Goal: Transaction & Acquisition: Download file/media

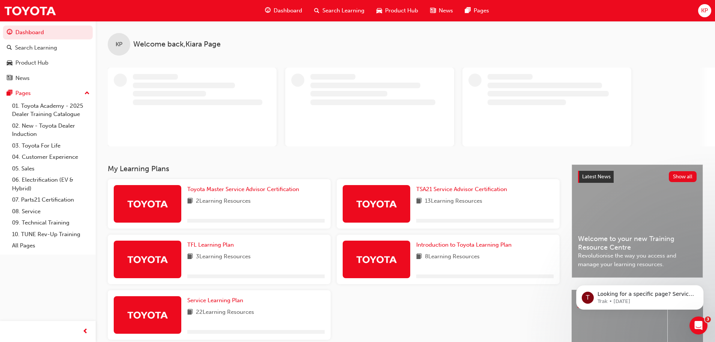
click at [284, 13] on span "Dashboard" at bounding box center [288, 10] width 29 height 9
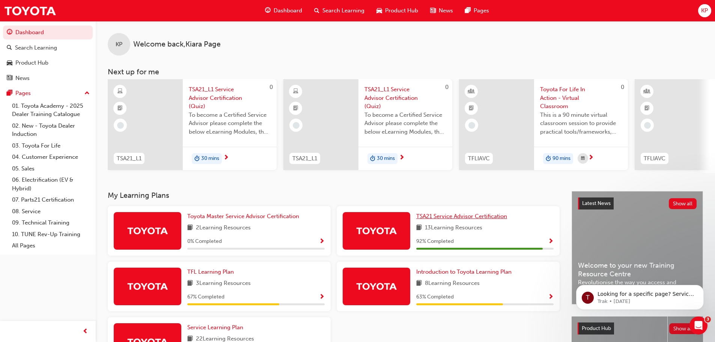
click at [444, 217] on span "TSA21 Service Advisor Certification" at bounding box center [461, 216] width 91 height 7
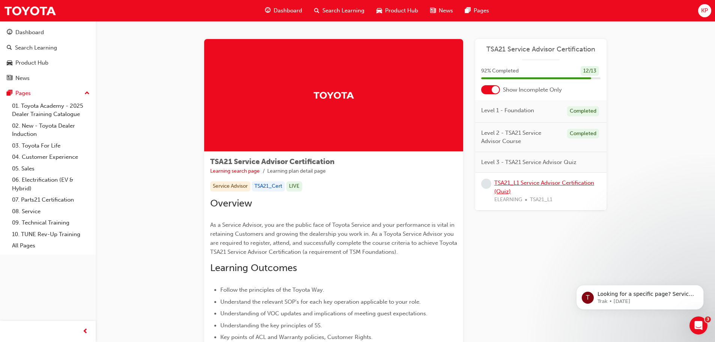
click at [522, 184] on link "TSA21_L1 Service Advisor Certification (Quiz)" at bounding box center [544, 186] width 100 height 15
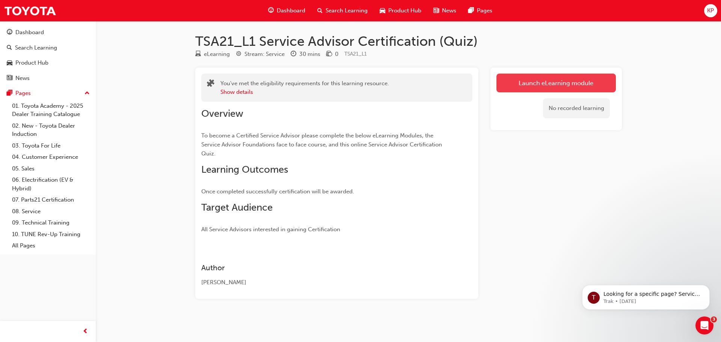
click at [532, 83] on link "Launch eLearning module" at bounding box center [555, 83] width 119 height 19
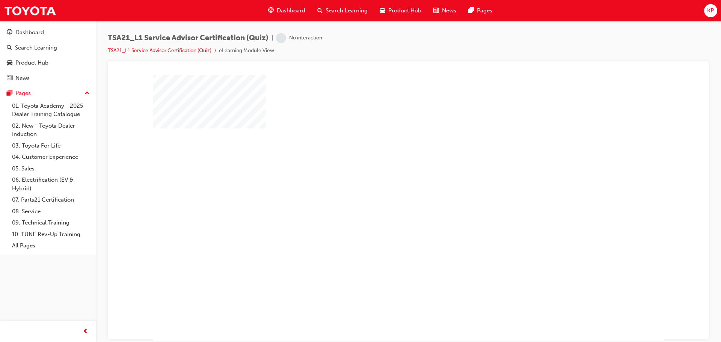
scroll to position [4, 0]
click at [387, 182] on div "play" at bounding box center [387, 182] width 0 height 0
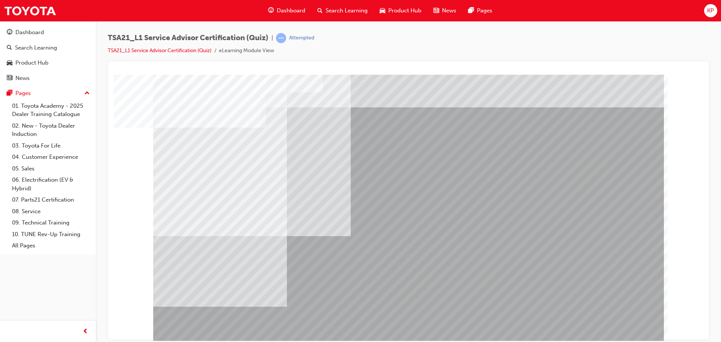
scroll to position [4, 0]
drag, startPoint x: 217, startPoint y: 140, endPoint x: 361, endPoint y: 140, distance: 144.5
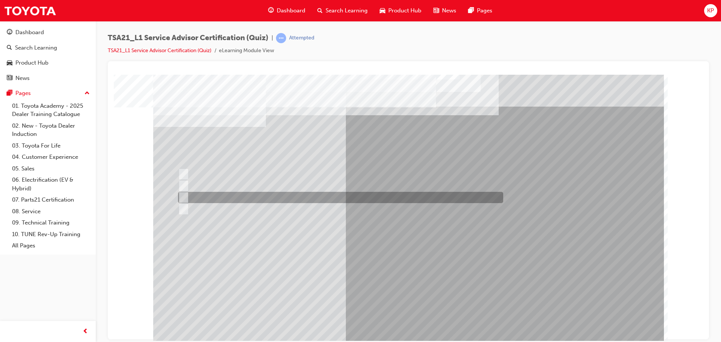
click at [185, 197] on input "To increase the number/rate of on-time arrivals." at bounding box center [182, 197] width 8 height 8
radio input "true"
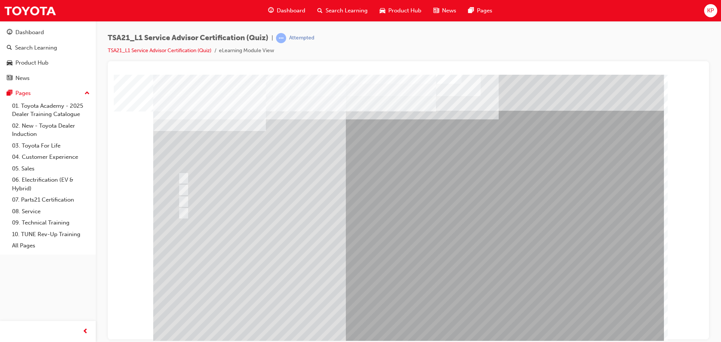
click at [714, 78] on div "TSA21_L1 Service Advisor Certification (Quiz) | Attempted TSA21_L1 Service Advi…" at bounding box center [408, 172] width 625 height 302
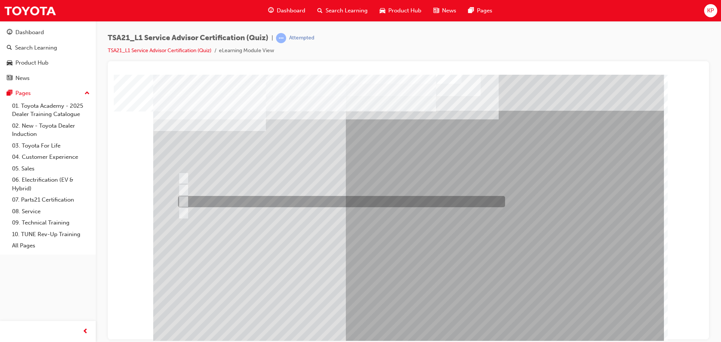
click at [189, 201] on div at bounding box center [339, 201] width 327 height 11
radio input "true"
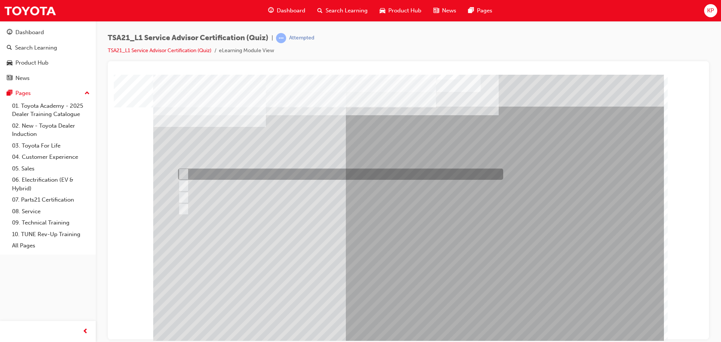
click at [183, 173] on input "Warranty and Service Book" at bounding box center [182, 174] width 8 height 8
radio input "true"
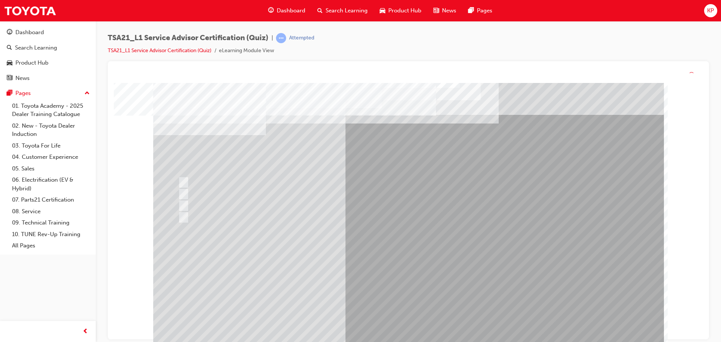
scroll to position [0, 0]
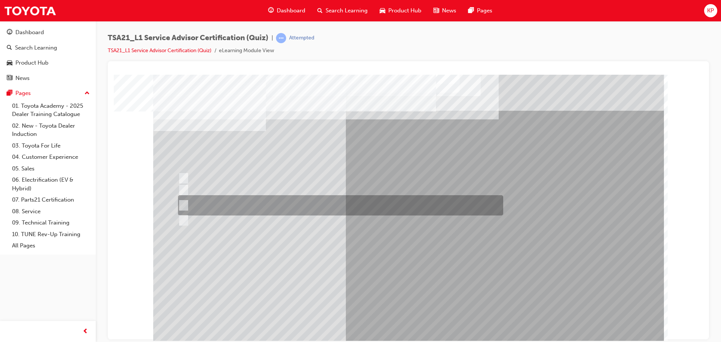
click at [183, 202] on input "Job details, appointment reception and delivery time, and who will be bringing\…" at bounding box center [182, 205] width 8 height 8
radio input "true"
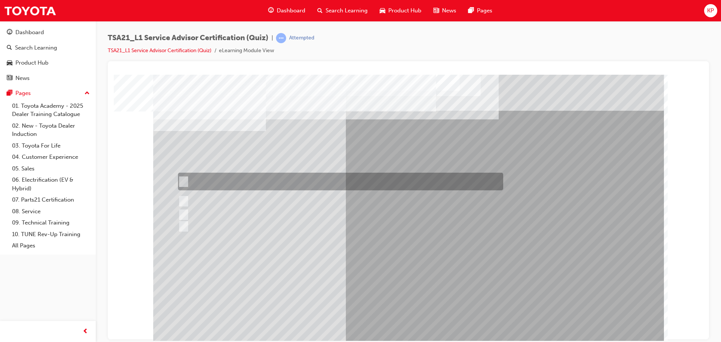
click at [197, 182] on div at bounding box center [338, 182] width 325 height 18
radio input "true"
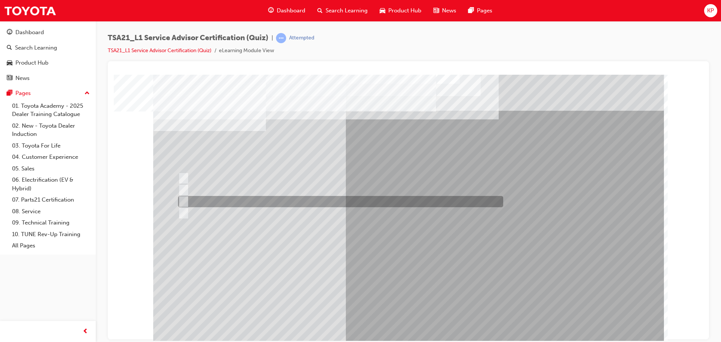
click at [184, 200] on input "Vehicle quality" at bounding box center [182, 201] width 8 height 8
radio input "true"
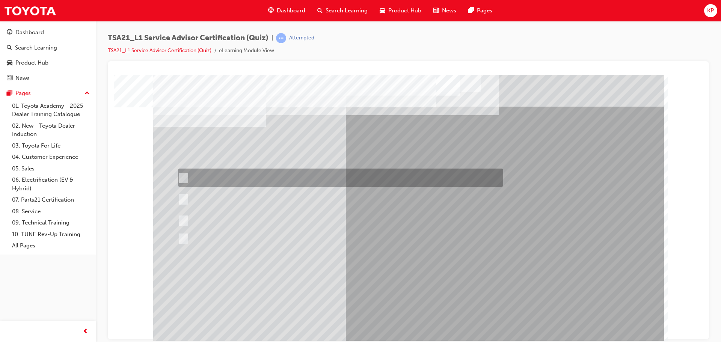
click at [183, 175] on input "Toyota Motor Corporation is responsible for setting the Guest concern handling …" at bounding box center [182, 178] width 8 height 8
radio input "true"
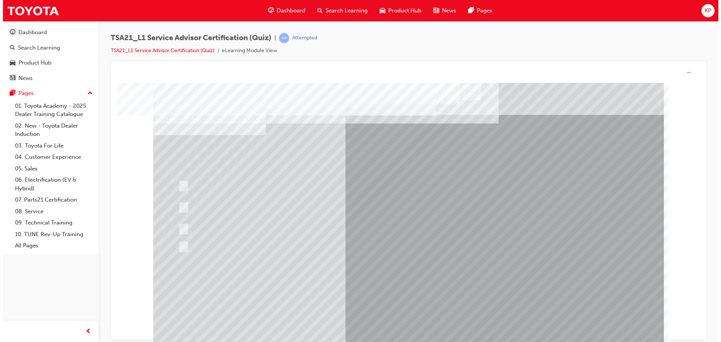
scroll to position [0, 0]
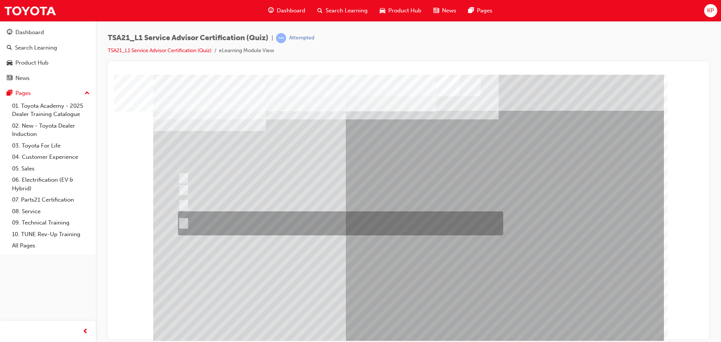
click at [194, 226] on div at bounding box center [338, 223] width 325 height 24
radio input "true"
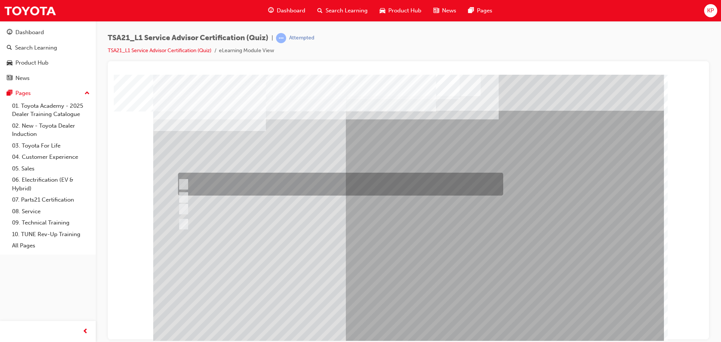
click at [192, 182] on div at bounding box center [338, 184] width 325 height 23
radio input "true"
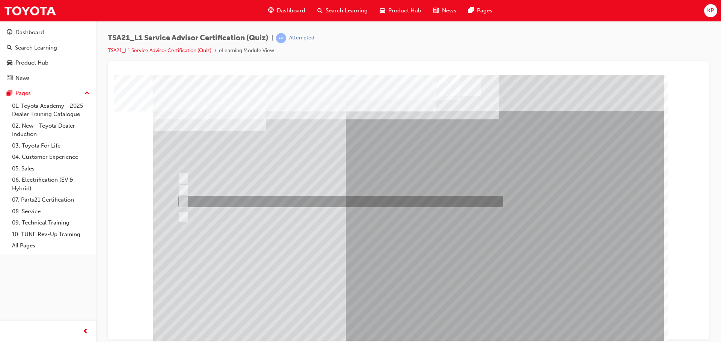
click at [204, 199] on div at bounding box center [338, 201] width 325 height 11
radio input "true"
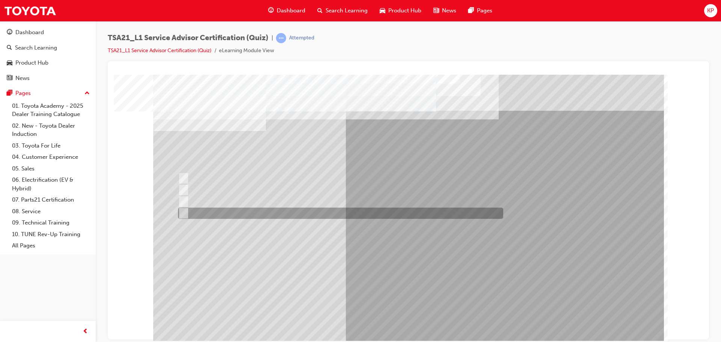
click at [181, 213] on input "Promote, Advise, Build Rapport, Satisfy" at bounding box center [182, 213] width 8 height 8
radio input "true"
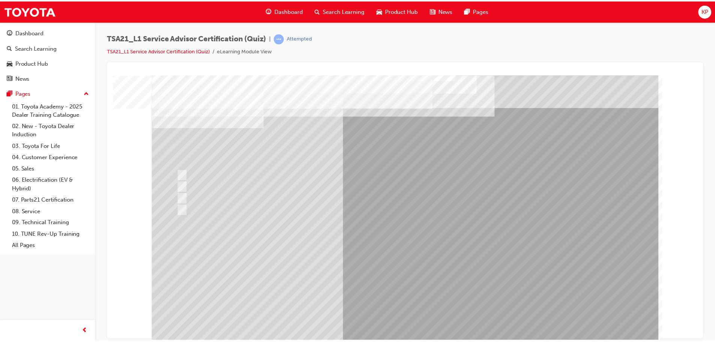
scroll to position [4, 0]
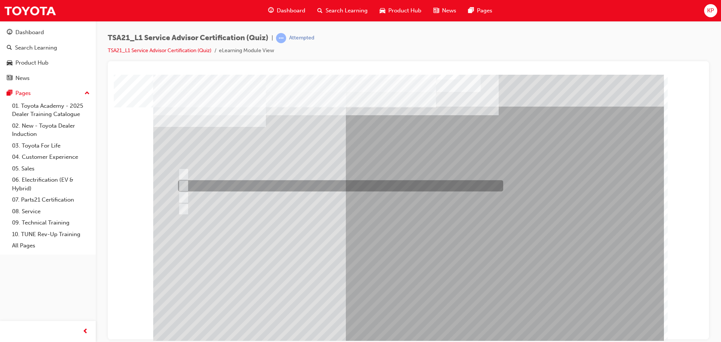
click at [188, 186] on div at bounding box center [338, 185] width 325 height 11
radio input "true"
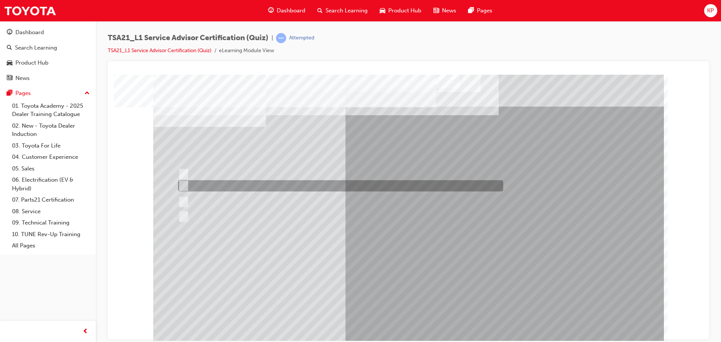
click at [184, 185] on input "Welcome me, use my name, explain the work and charges, be ready and thank me." at bounding box center [182, 186] width 8 height 8
radio input "true"
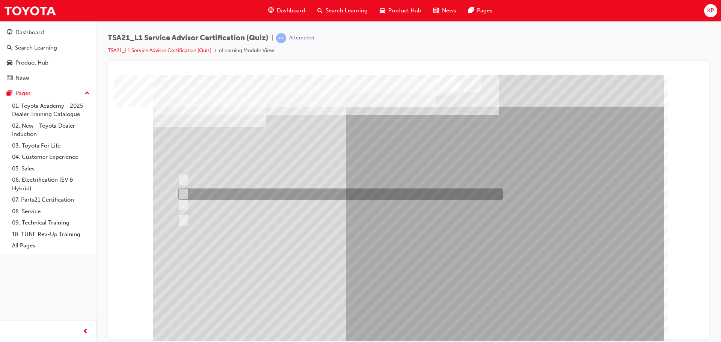
click at [182, 194] on input "Instruct the Guest to the vehicle’s location in the carpark and handover the ke…" at bounding box center [182, 194] width 8 height 8
radio input "true"
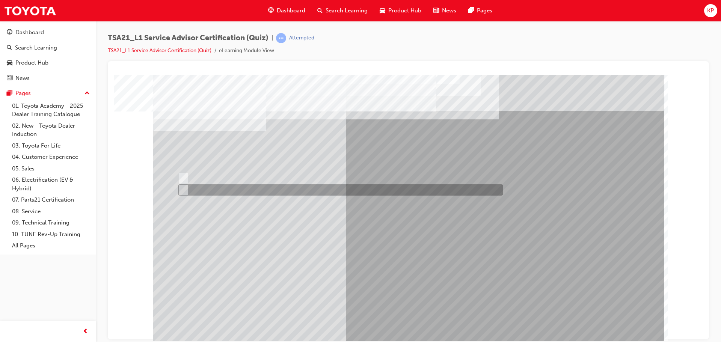
click at [185, 189] on input "True" at bounding box center [182, 190] width 8 height 8
radio input "true"
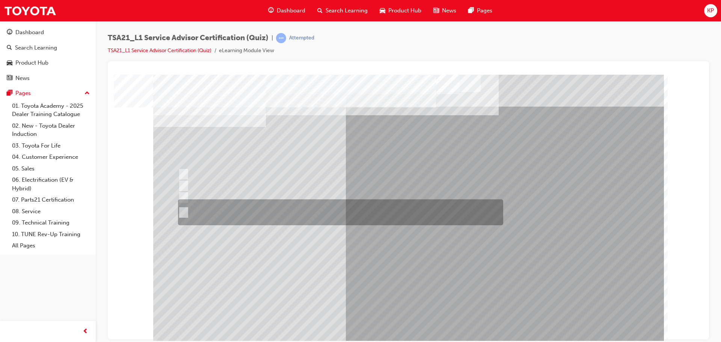
click at [184, 209] on input "An easy to understand explanation of the work done, the total costs and being \…" at bounding box center [182, 212] width 8 height 8
radio input "true"
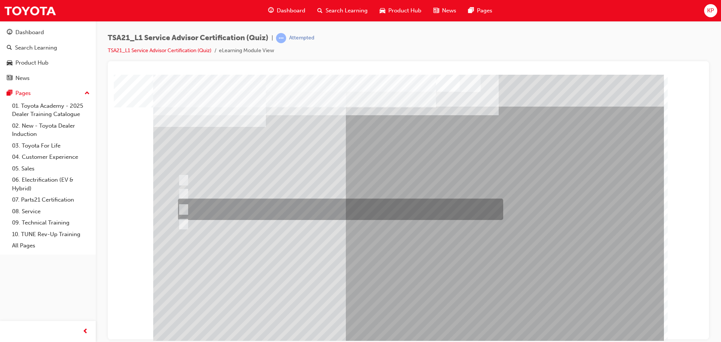
click at [182, 212] on input "Maintenance intervals, PSFU procedures, warranty policy & concern handling proc…" at bounding box center [182, 209] width 8 height 8
radio input "true"
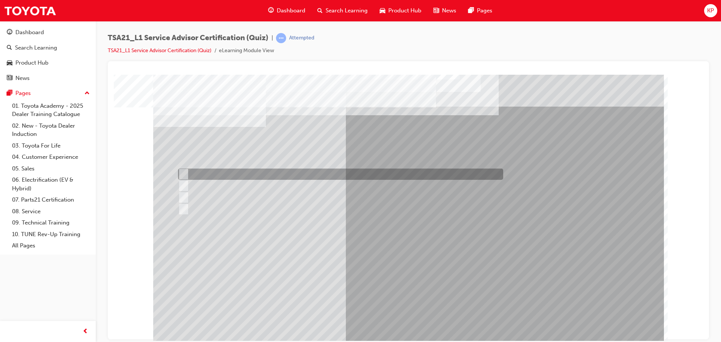
click at [183, 175] on input "Identify trends, declines in GSI or shifts in Guest expectations." at bounding box center [182, 174] width 8 height 8
radio input "true"
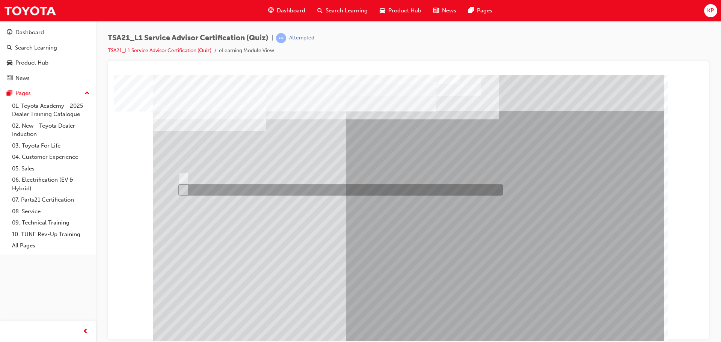
click at [200, 186] on div at bounding box center [338, 189] width 325 height 11
radio input "true"
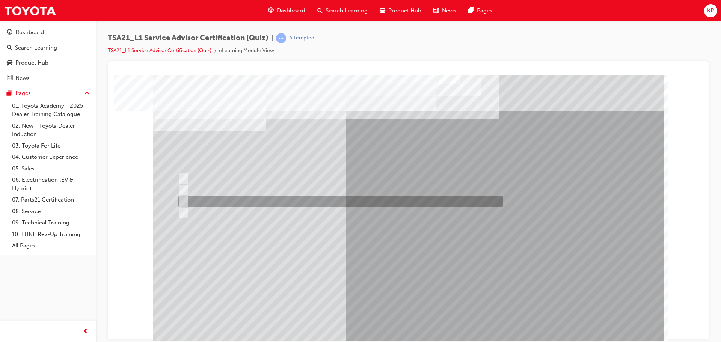
click at [230, 198] on div at bounding box center [338, 201] width 325 height 11
radio input "true"
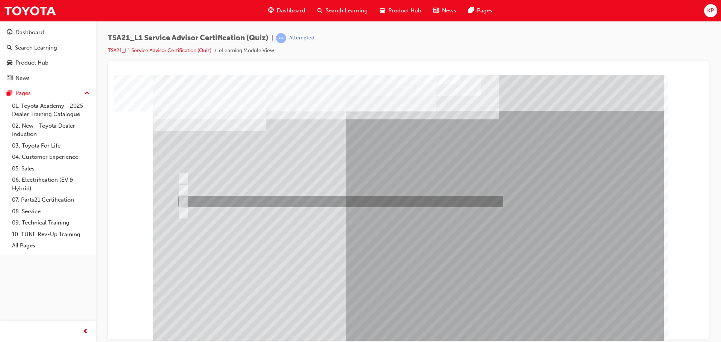
click at [185, 199] on input "To monitor when the technician will be finishing his/her final job." at bounding box center [182, 201] width 8 height 8
radio input "true"
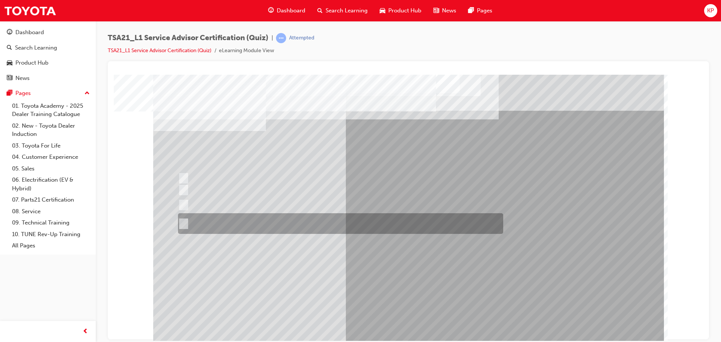
click at [187, 220] on div at bounding box center [338, 223] width 325 height 21
radio input "true"
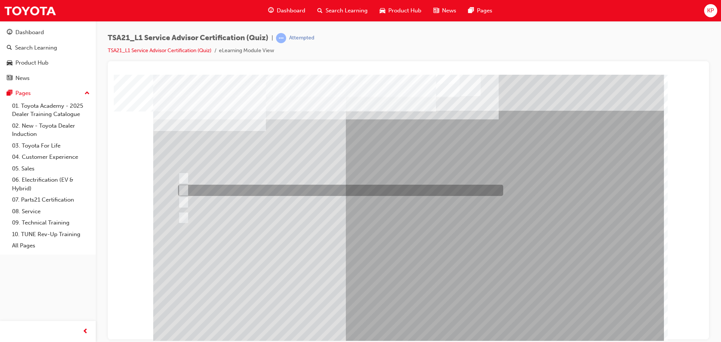
click at [184, 190] on input "To obtain the Guest’s authorization for the work described on the Repair Order." at bounding box center [182, 190] width 8 height 8
radio input "true"
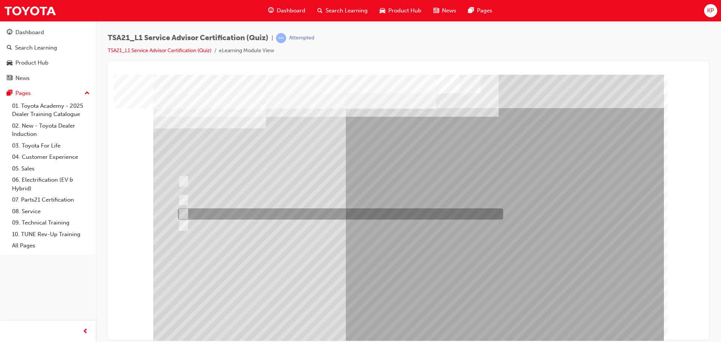
scroll to position [4, 0]
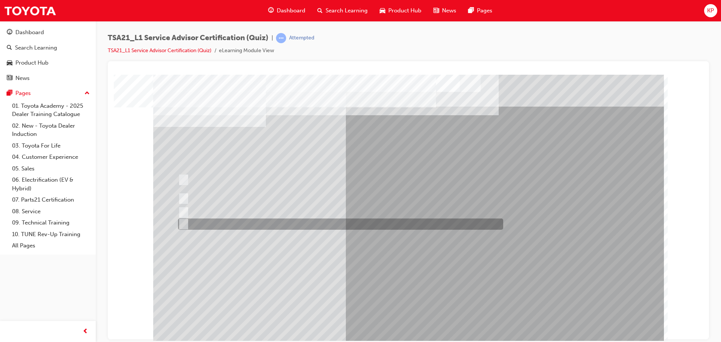
click at [193, 224] on div at bounding box center [338, 223] width 325 height 11
radio input "true"
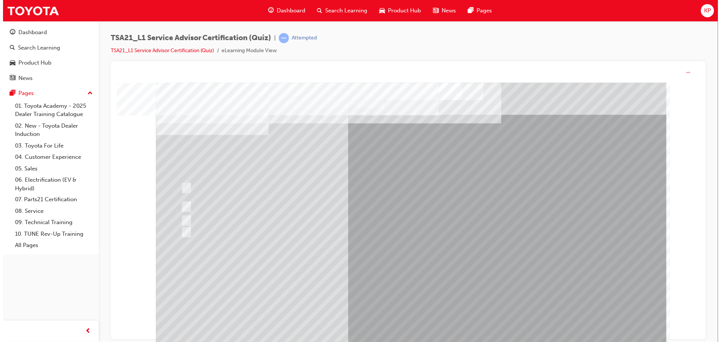
scroll to position [0, 0]
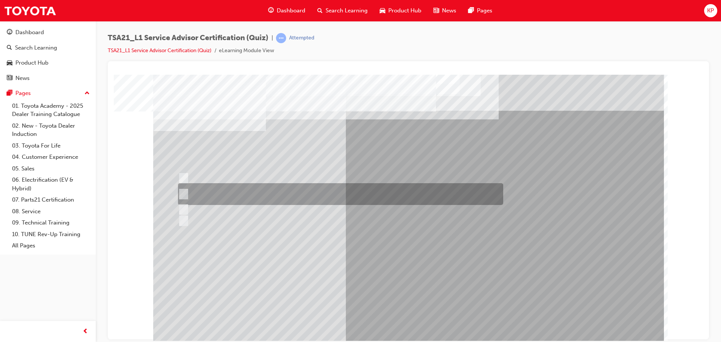
click at [194, 195] on div at bounding box center [338, 194] width 325 height 22
radio input "true"
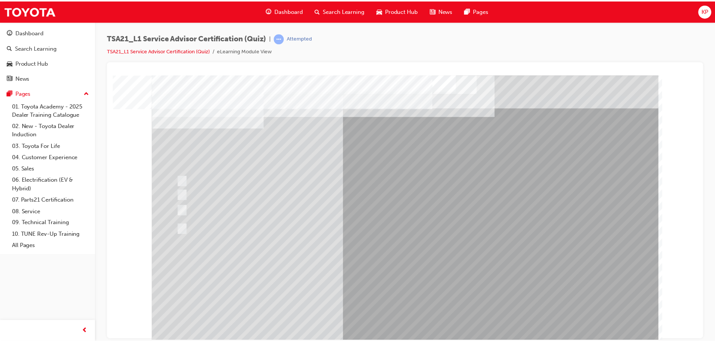
scroll to position [4, 0]
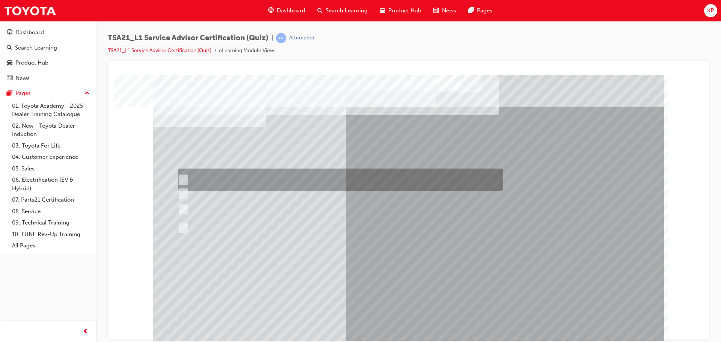
click at [239, 179] on div at bounding box center [338, 180] width 325 height 22
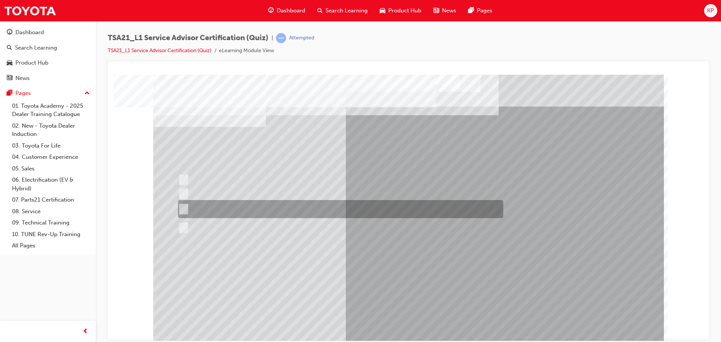
click at [240, 203] on div at bounding box center [338, 209] width 325 height 18
radio input "false"
radio input "true"
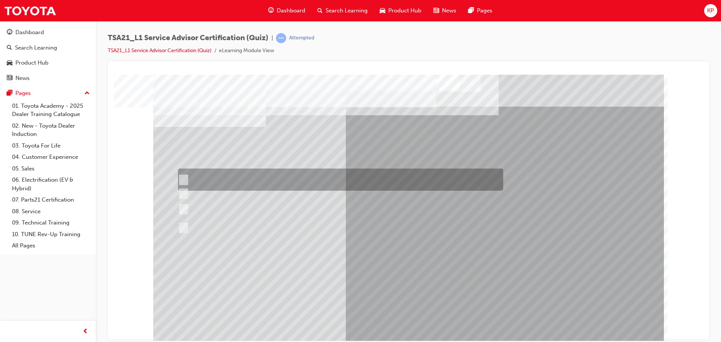
click at [240, 176] on div at bounding box center [338, 180] width 325 height 22
radio input "true"
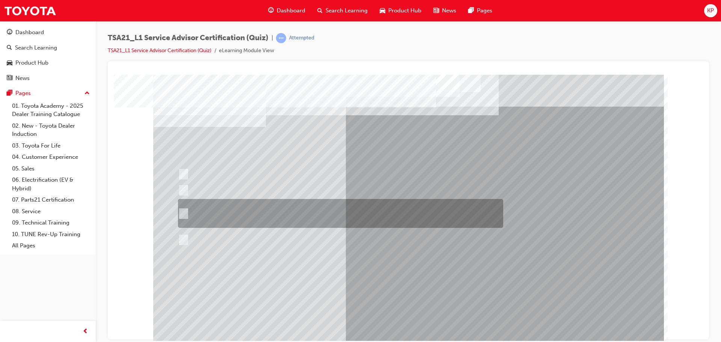
click at [222, 220] on div at bounding box center [338, 213] width 325 height 29
radio input "true"
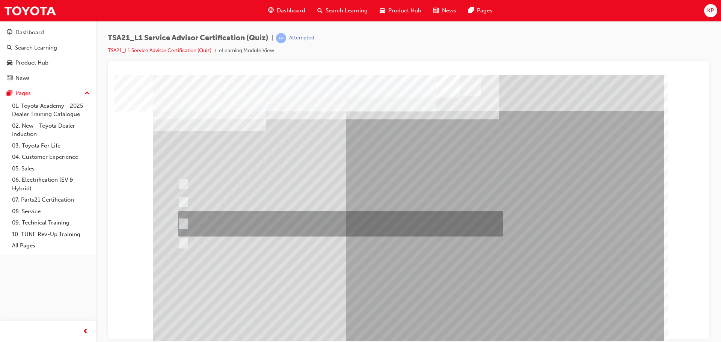
click at [212, 227] on div at bounding box center [338, 224] width 325 height 26
radio input "true"
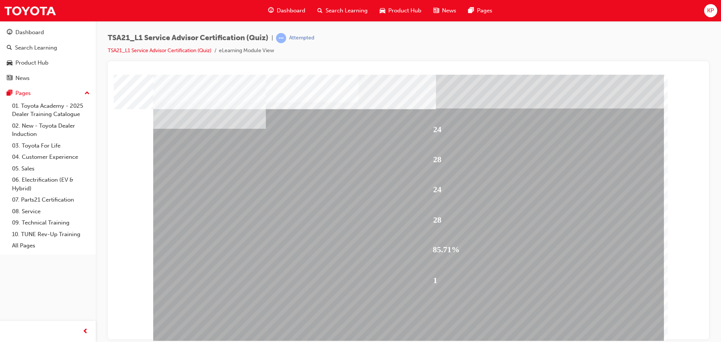
scroll to position [4, 0]
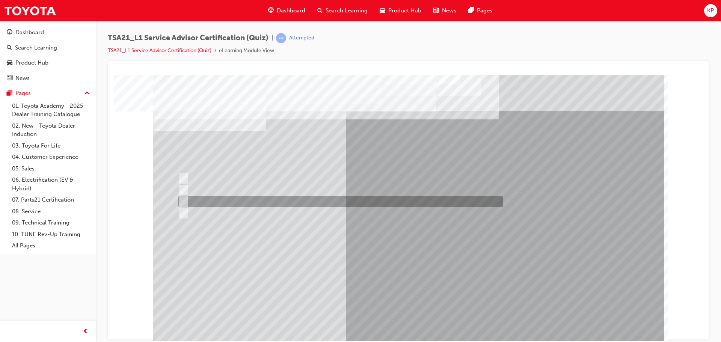
click at [265, 205] on div at bounding box center [338, 201] width 325 height 11
radio input "true"
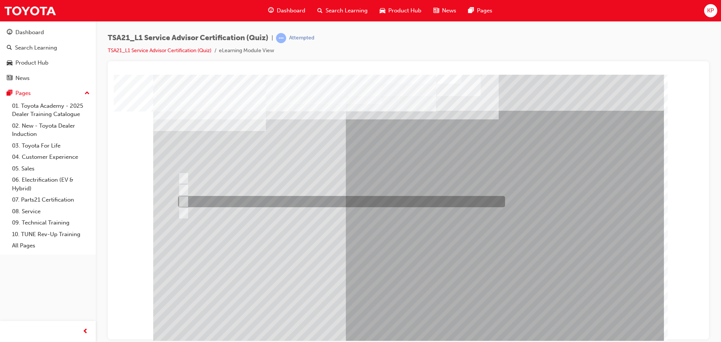
click at [218, 200] on div at bounding box center [339, 201] width 327 height 11
radio input "true"
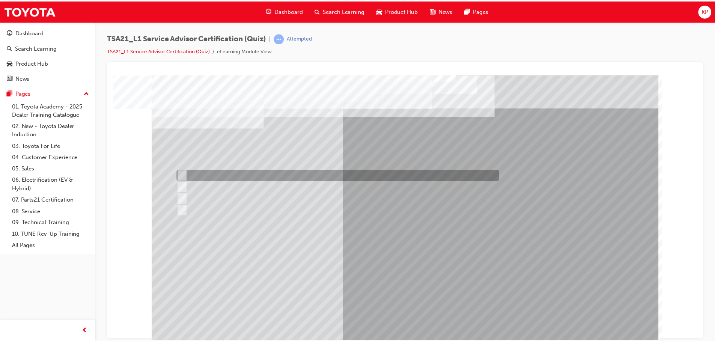
scroll to position [4, 0]
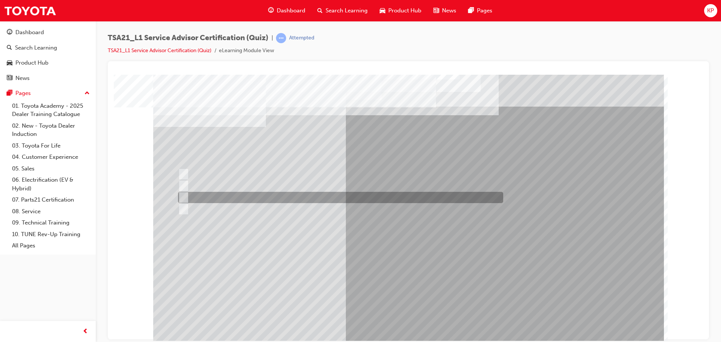
click at [211, 198] on div at bounding box center [338, 197] width 325 height 11
radio input "true"
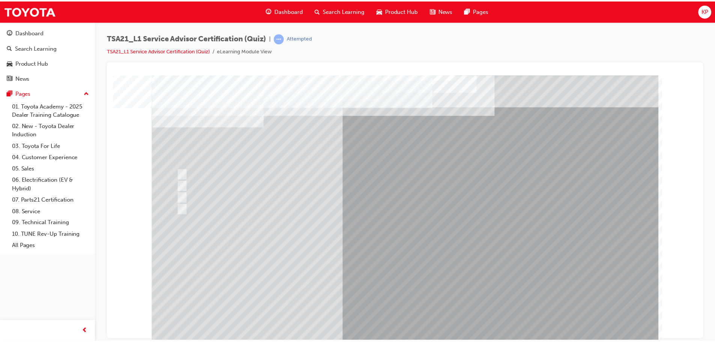
scroll to position [0, 0]
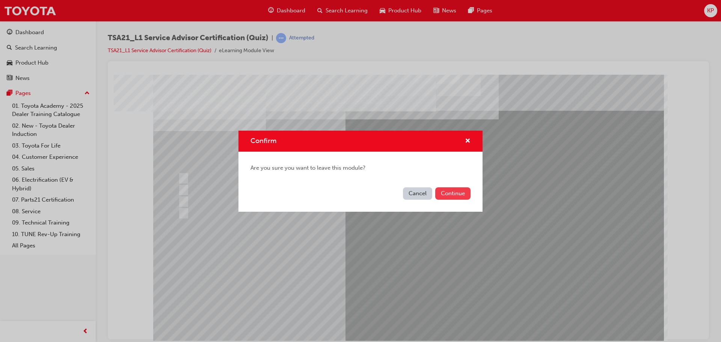
click at [453, 193] on button "Continue" at bounding box center [452, 193] width 35 height 12
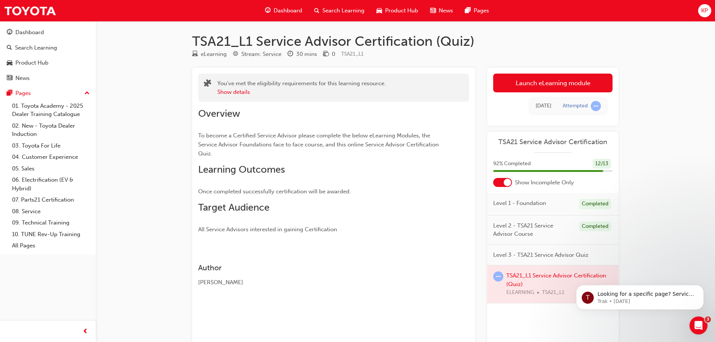
click at [522, 281] on div at bounding box center [552, 284] width 131 height 38
click at [518, 279] on div at bounding box center [552, 284] width 131 height 38
click at [515, 277] on div at bounding box center [552, 284] width 131 height 38
click at [515, 276] on div at bounding box center [552, 284] width 131 height 38
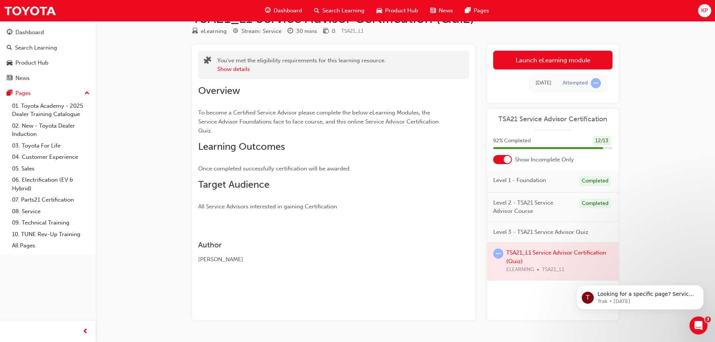
scroll to position [44, 0]
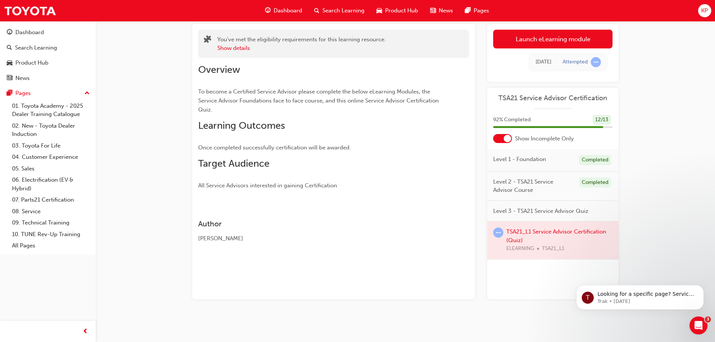
click at [572, 231] on div at bounding box center [552, 240] width 131 height 38
click at [572, 232] on div at bounding box center [552, 240] width 131 height 38
click at [572, 233] on div at bounding box center [552, 240] width 131 height 38
click at [538, 43] on link "Launch eLearning module" at bounding box center [552, 39] width 119 height 19
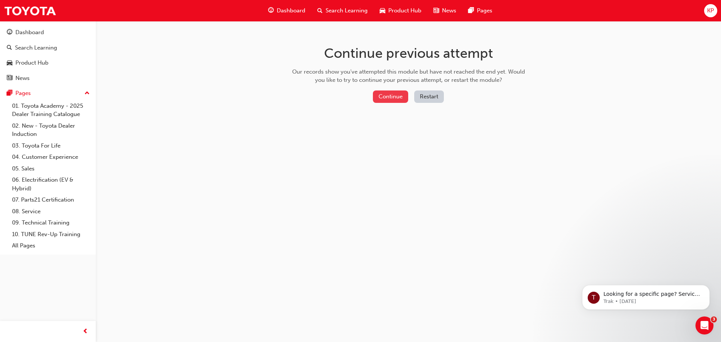
click at [399, 96] on button "Continue" at bounding box center [390, 96] width 35 height 12
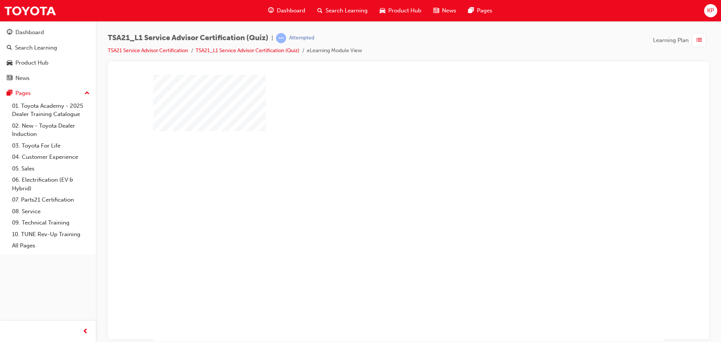
click at [387, 186] on div "play" at bounding box center [387, 186] width 0 height 0
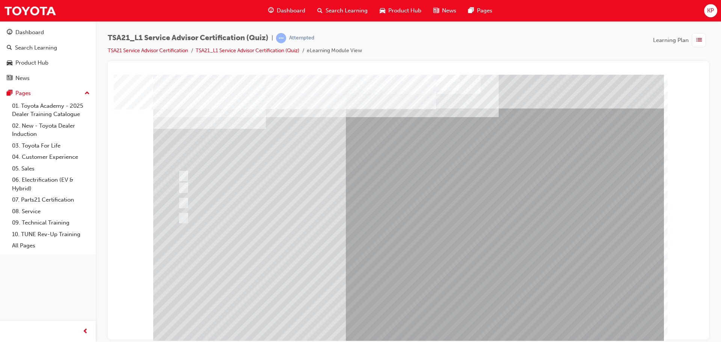
scroll to position [4, 0]
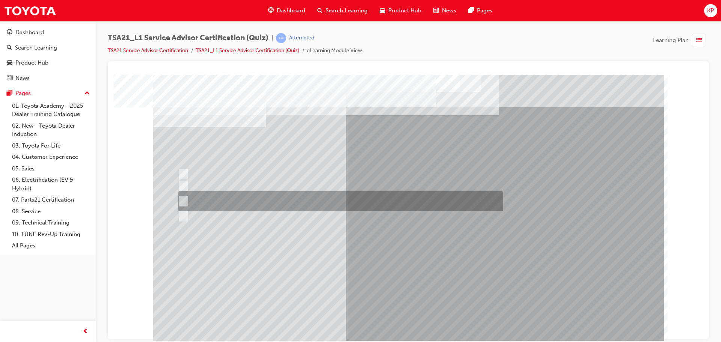
click at [262, 202] on div at bounding box center [338, 201] width 325 height 20
radio input "true"
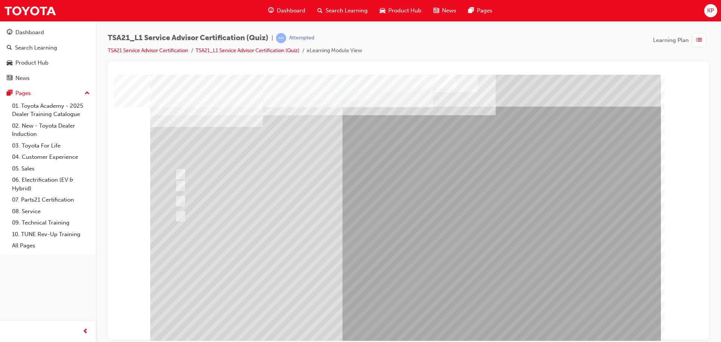
scroll to position [0, 0]
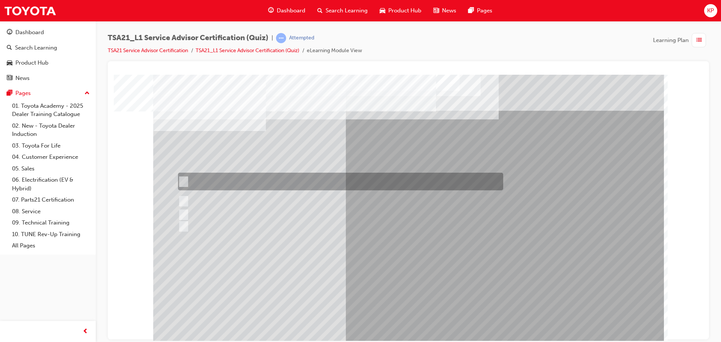
drag, startPoint x: 247, startPoint y: 177, endPoint x: 250, endPoint y: 183, distance: 6.6
click at [247, 177] on div at bounding box center [338, 182] width 325 height 18
radio input "true"
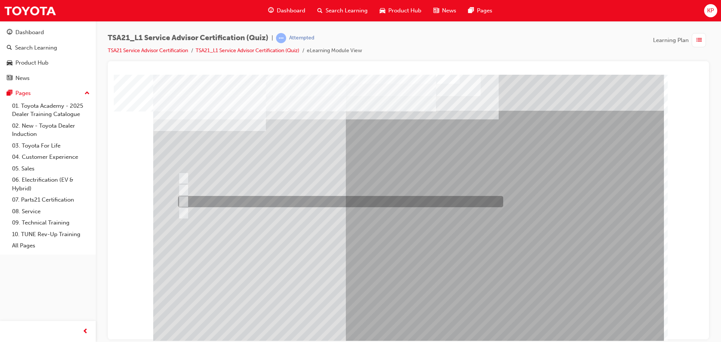
click at [227, 203] on div at bounding box center [338, 201] width 325 height 11
radio input "true"
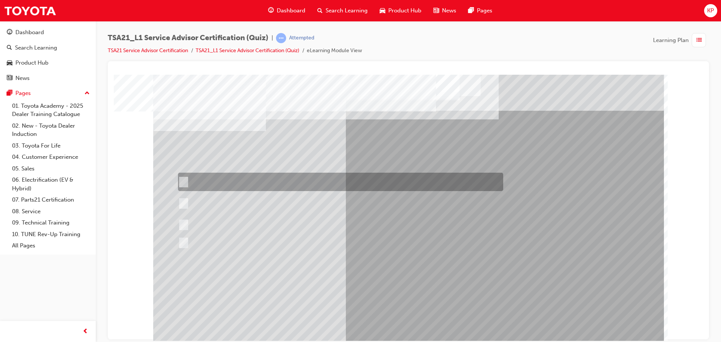
drag, startPoint x: 312, startPoint y: 184, endPoint x: 434, endPoint y: 256, distance: 141.7
click at [312, 184] on div at bounding box center [338, 182] width 325 height 18
radio input "true"
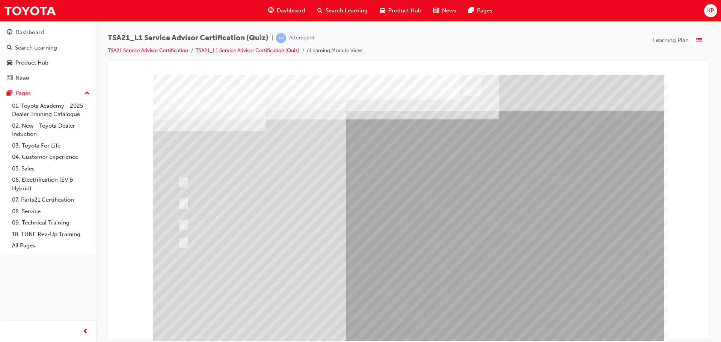
click at [263, 200] on div at bounding box center [338, 203] width 325 height 26
click at [200, 201] on div at bounding box center [338, 203] width 325 height 26
drag, startPoint x: 200, startPoint y: 201, endPoint x: 300, endPoint y: 224, distance: 101.9
click at [201, 202] on div at bounding box center [338, 203] width 325 height 26
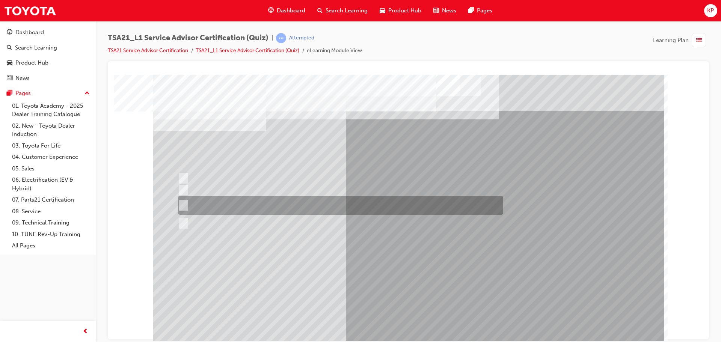
click at [252, 203] on div at bounding box center [338, 205] width 325 height 19
radio input "true"
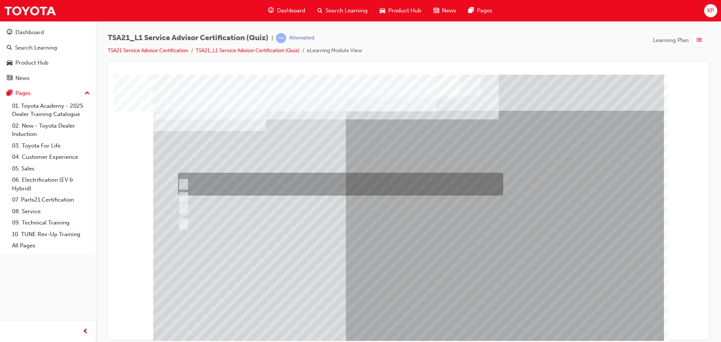
click at [263, 183] on div at bounding box center [338, 184] width 325 height 23
radio input "true"
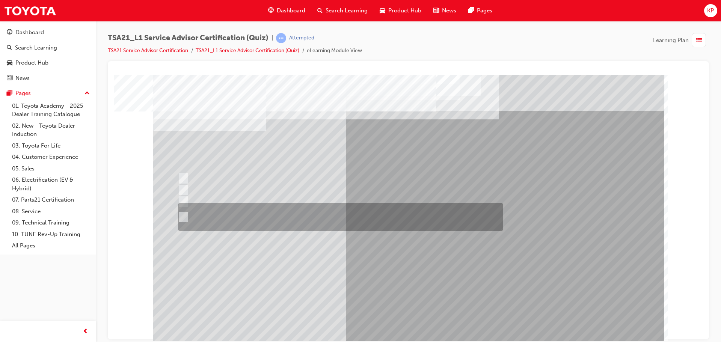
click at [252, 212] on div at bounding box center [338, 217] width 325 height 28
radio input "true"
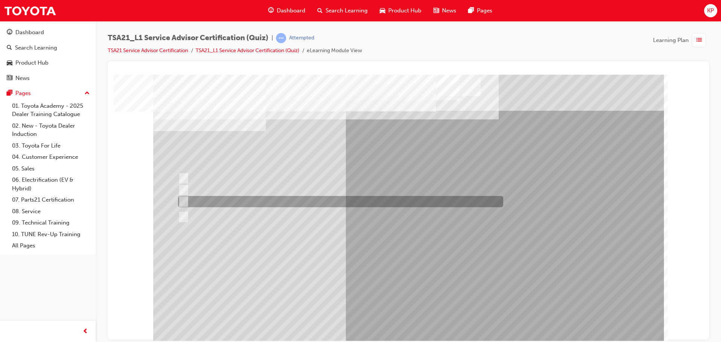
click at [237, 201] on div at bounding box center [338, 201] width 325 height 11
radio input "true"
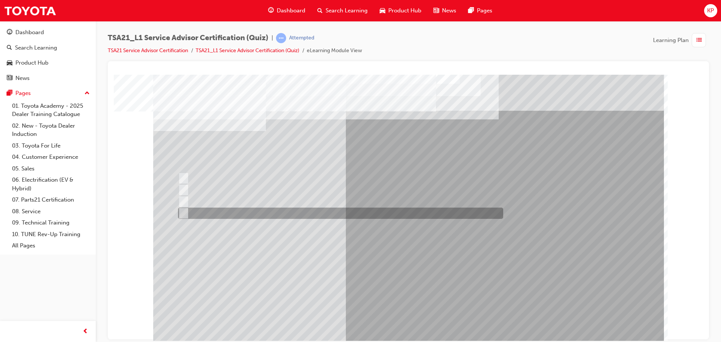
click at [233, 213] on div at bounding box center [338, 213] width 325 height 11
radio input "true"
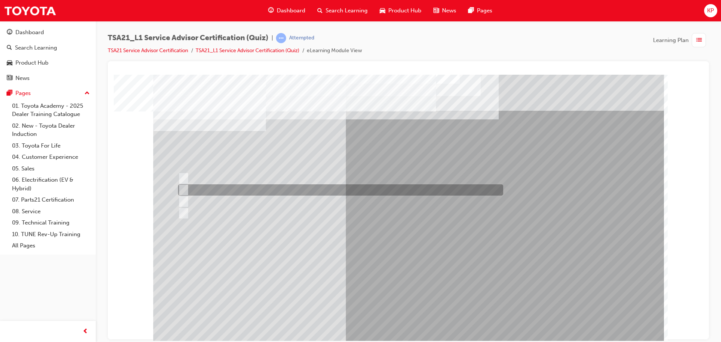
click at [195, 189] on div at bounding box center [338, 189] width 325 height 11
radio input "true"
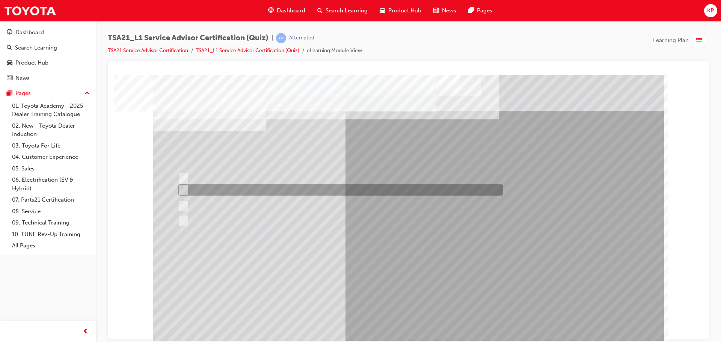
click at [242, 192] on div at bounding box center [338, 189] width 325 height 11
radio input "true"
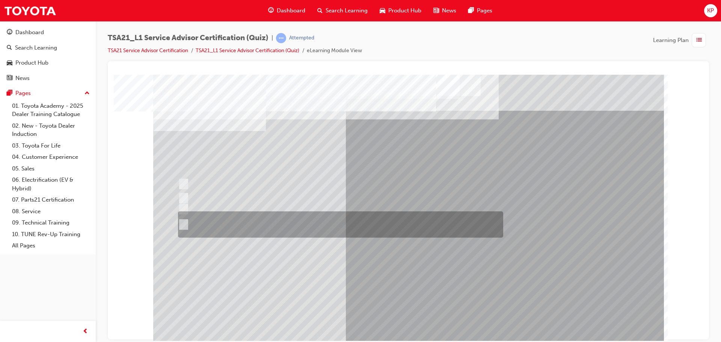
click at [239, 226] on div at bounding box center [338, 224] width 325 height 26
radio input "true"
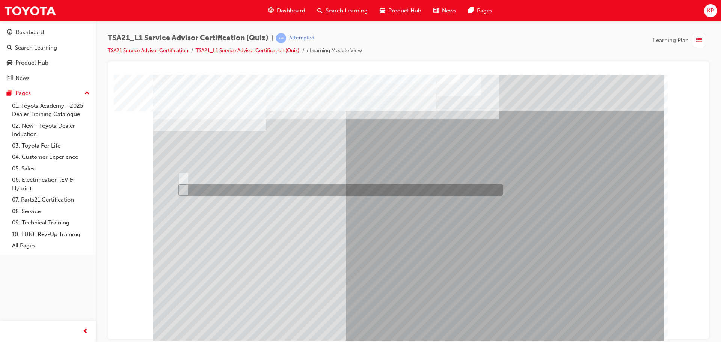
click at [210, 190] on div at bounding box center [338, 189] width 325 height 11
radio input "true"
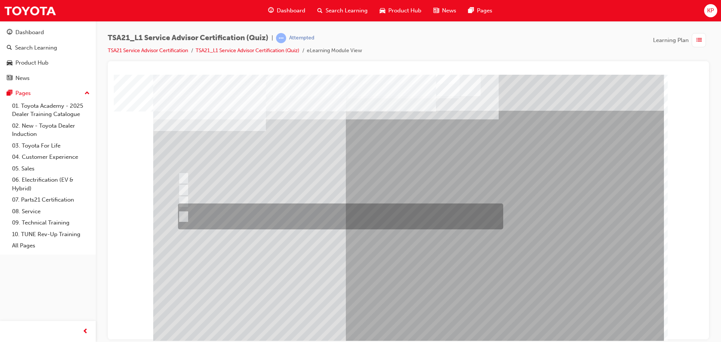
click at [239, 216] on div at bounding box center [338, 216] width 325 height 26
radio input "true"
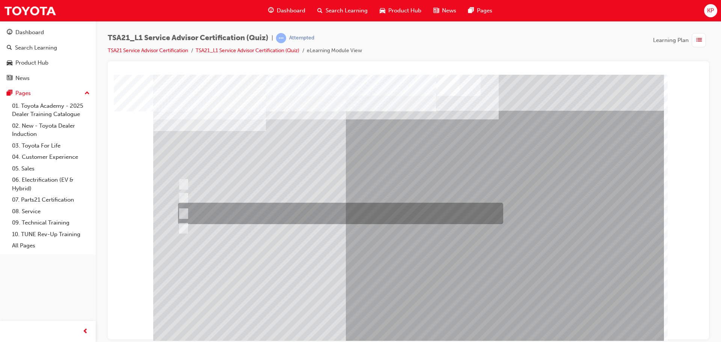
click at [346, 213] on div at bounding box center [338, 213] width 325 height 21
radio input "true"
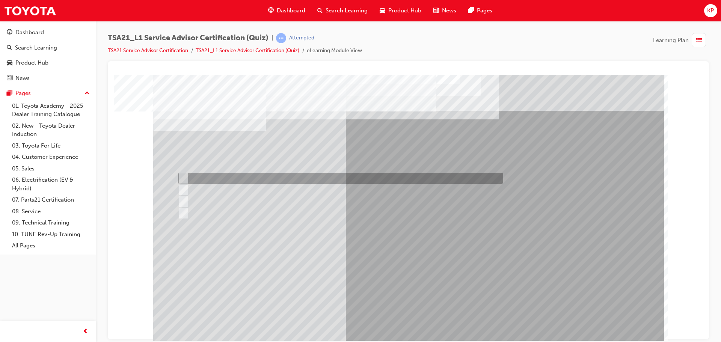
click at [247, 179] on div at bounding box center [338, 178] width 325 height 11
radio input "true"
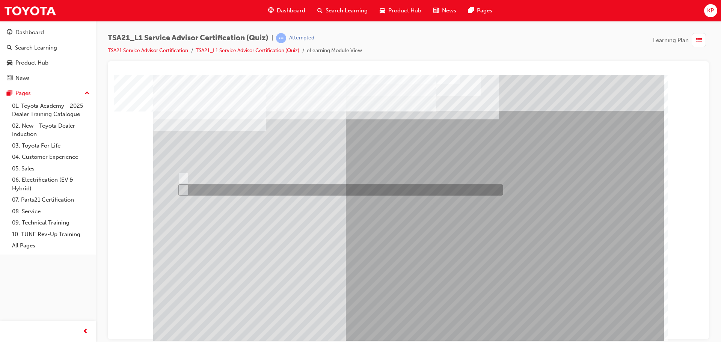
click at [210, 189] on div at bounding box center [338, 189] width 325 height 11
radio input "true"
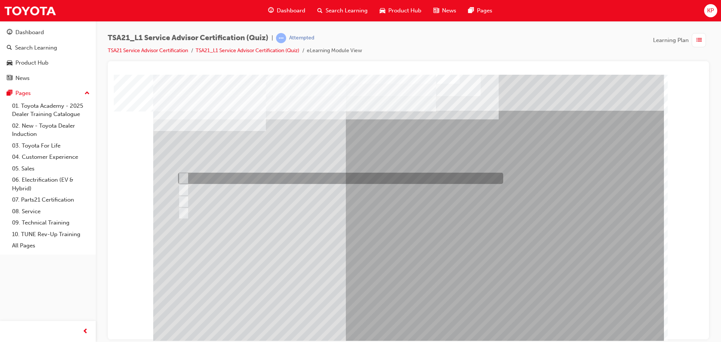
click at [217, 176] on div at bounding box center [338, 178] width 325 height 11
radio input "true"
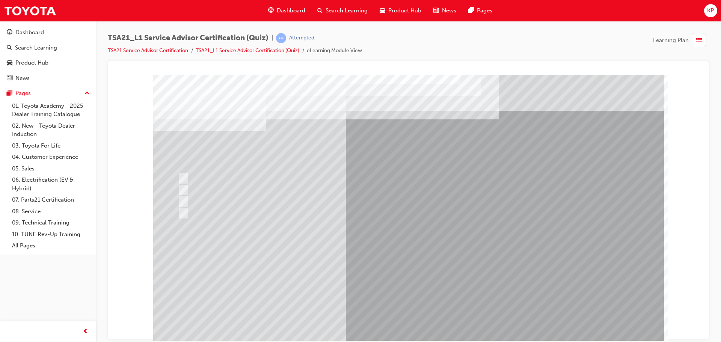
click at [233, 191] on div at bounding box center [338, 189] width 325 height 11
drag, startPoint x: 233, startPoint y: 191, endPoint x: 213, endPoint y: 189, distance: 20.4
click at [229, 190] on div at bounding box center [338, 189] width 325 height 11
click at [205, 189] on div at bounding box center [338, 189] width 325 height 11
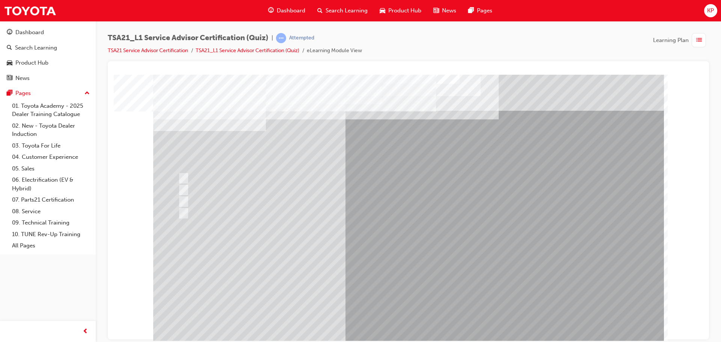
click at [201, 189] on div at bounding box center [338, 189] width 325 height 11
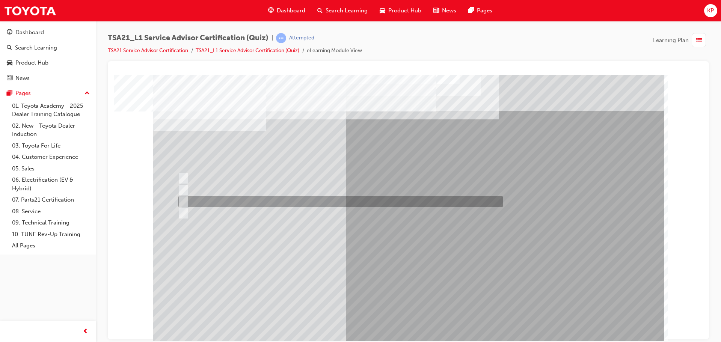
click at [316, 199] on div at bounding box center [338, 201] width 325 height 11
radio input "true"
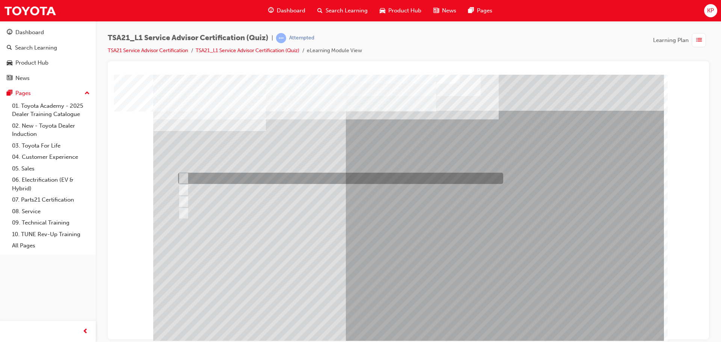
click at [220, 177] on div at bounding box center [338, 178] width 325 height 11
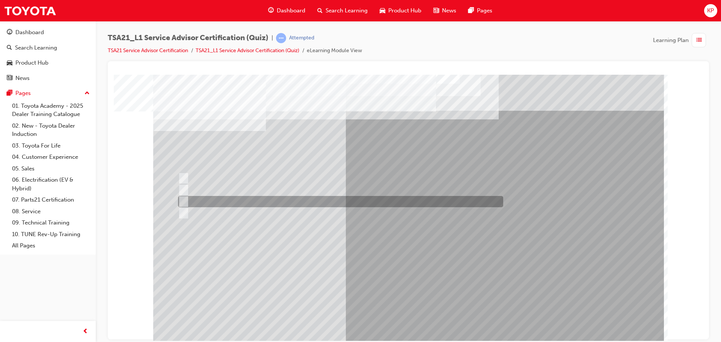
click at [226, 197] on div at bounding box center [338, 201] width 325 height 11
radio input "false"
radio input "true"
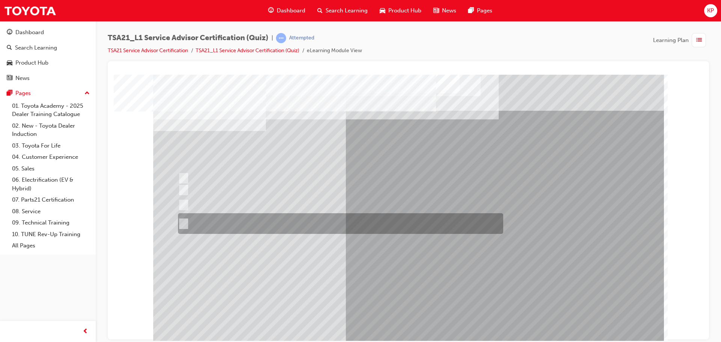
click at [287, 224] on div at bounding box center [338, 223] width 325 height 21
radio input "true"
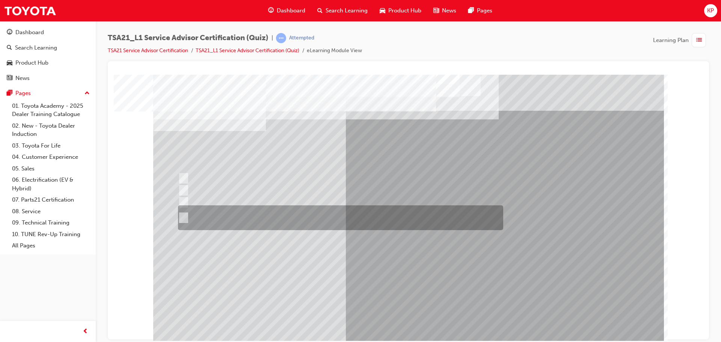
click at [246, 215] on div at bounding box center [338, 217] width 325 height 25
radio input "true"
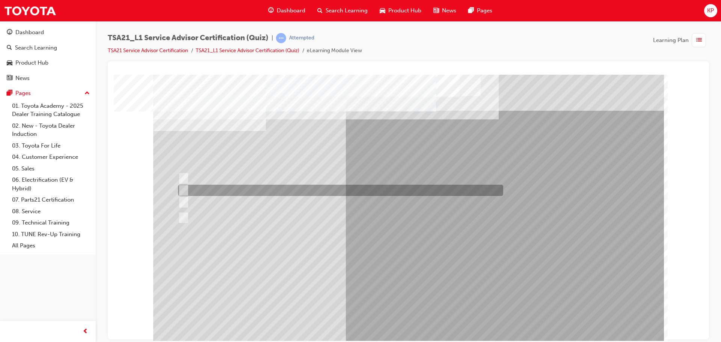
click at [232, 192] on div at bounding box center [338, 190] width 325 height 11
radio input "true"
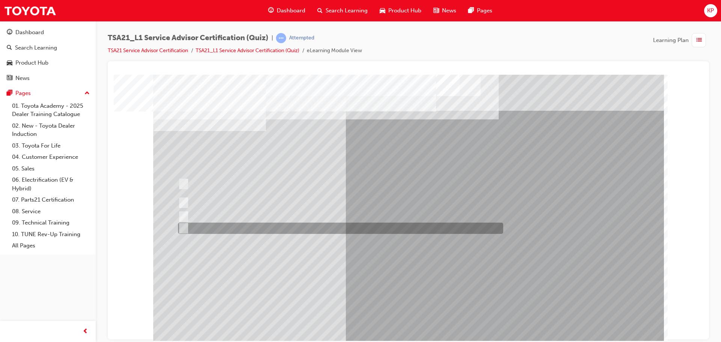
click at [277, 231] on div at bounding box center [338, 228] width 325 height 11
radio input "true"
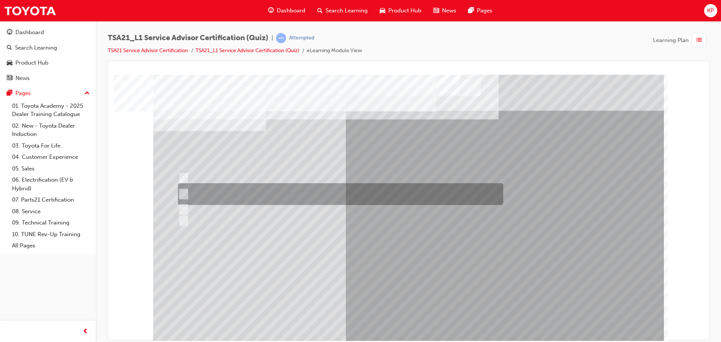
click at [243, 190] on div at bounding box center [338, 194] width 325 height 22
radio input "true"
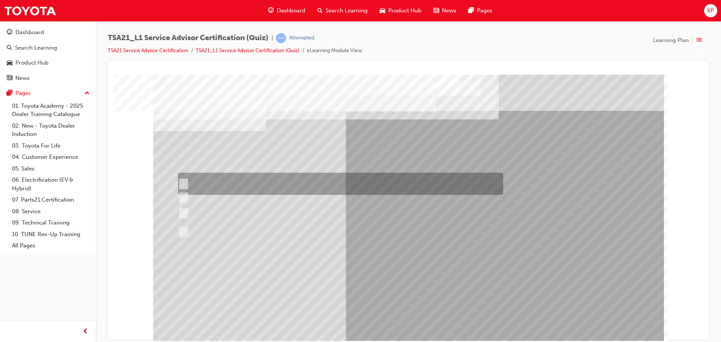
click at [259, 186] on div at bounding box center [338, 184] width 325 height 22
radio input "true"
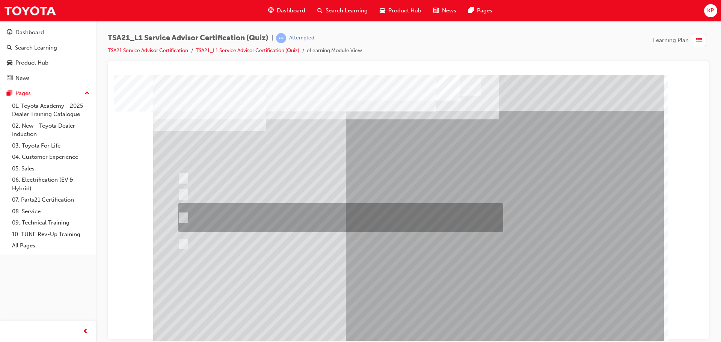
click at [187, 221] on div at bounding box center [338, 217] width 325 height 29
radio input "true"
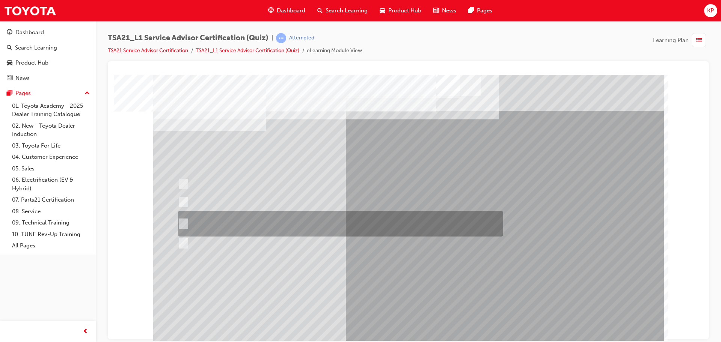
click at [290, 214] on div at bounding box center [338, 224] width 325 height 26
radio input "true"
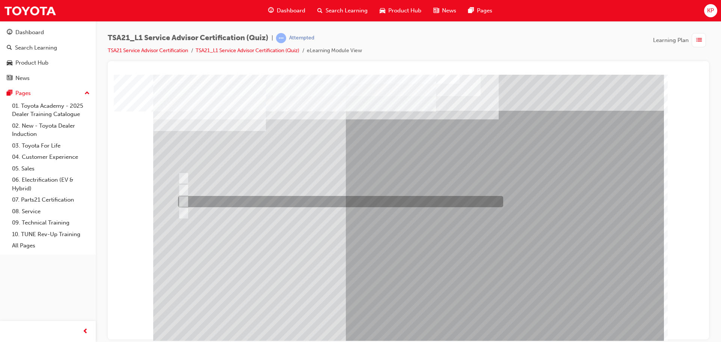
click at [247, 203] on div at bounding box center [338, 201] width 325 height 11
radio input "true"
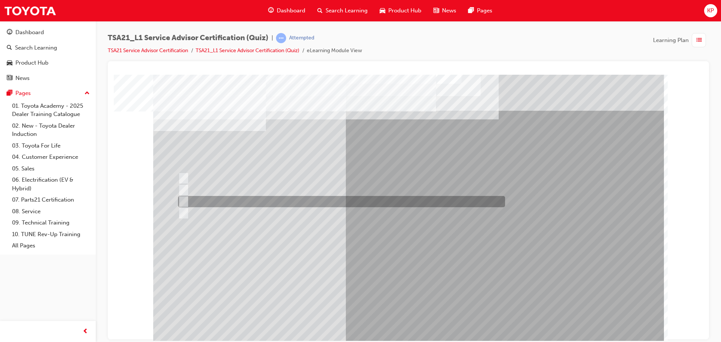
click at [268, 200] on div at bounding box center [339, 201] width 327 height 11
radio input "true"
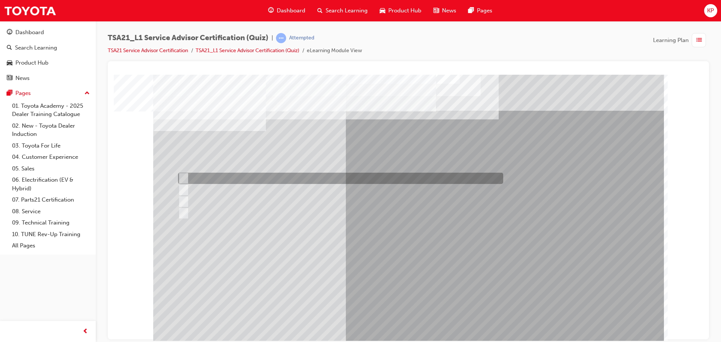
click at [248, 176] on div at bounding box center [338, 178] width 325 height 11
radio input "true"
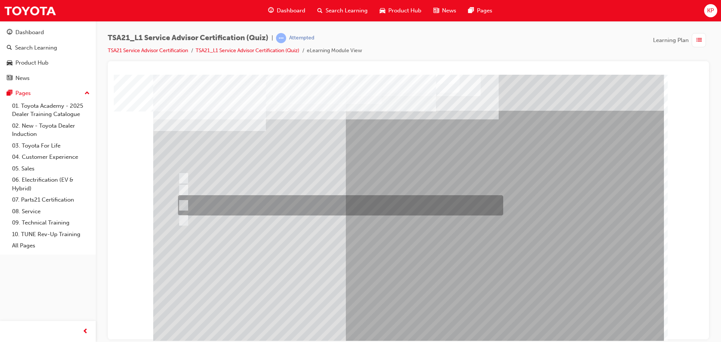
click at [225, 208] on div at bounding box center [338, 205] width 325 height 20
radio input "true"
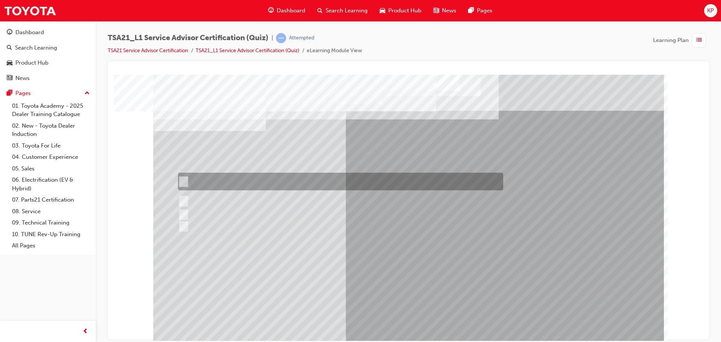
click at [234, 181] on div at bounding box center [338, 182] width 325 height 18
radio input "true"
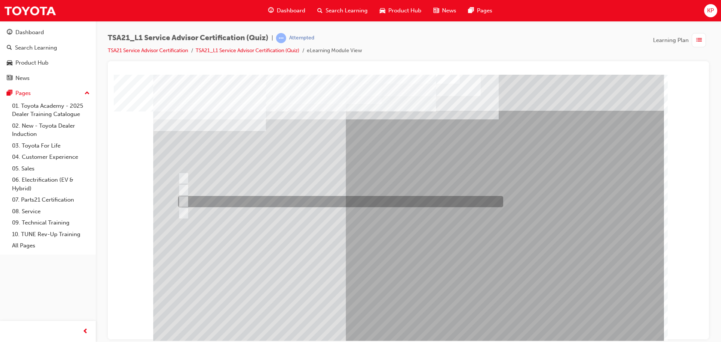
click at [230, 197] on div at bounding box center [338, 201] width 325 height 11
radio input "true"
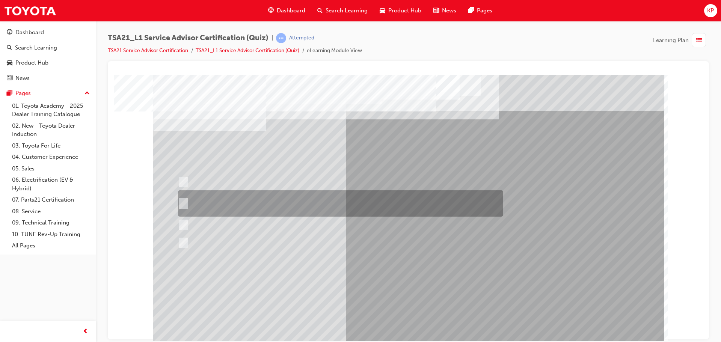
click at [222, 203] on div at bounding box center [338, 203] width 325 height 26
radio input "true"
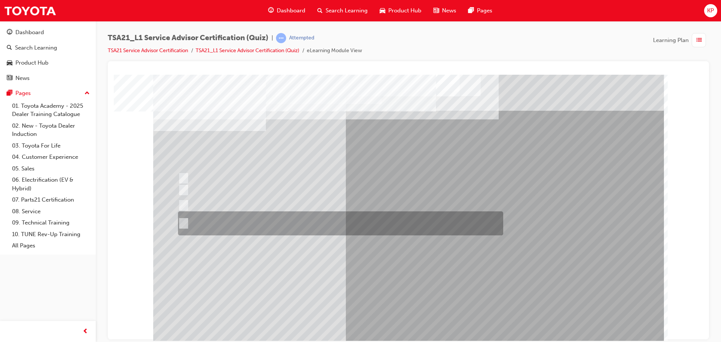
click at [231, 221] on div at bounding box center [338, 223] width 325 height 24
radio input "true"
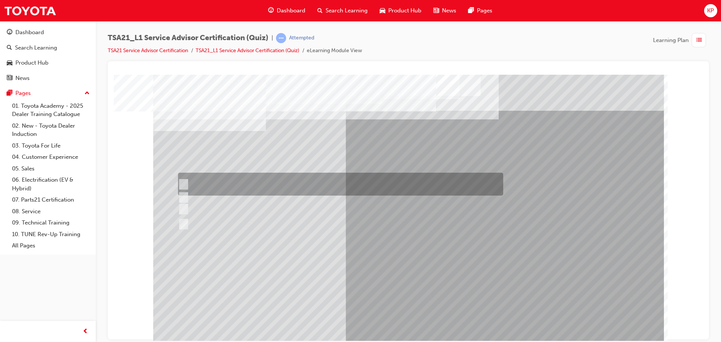
click at [251, 181] on div at bounding box center [338, 184] width 325 height 23
radio input "true"
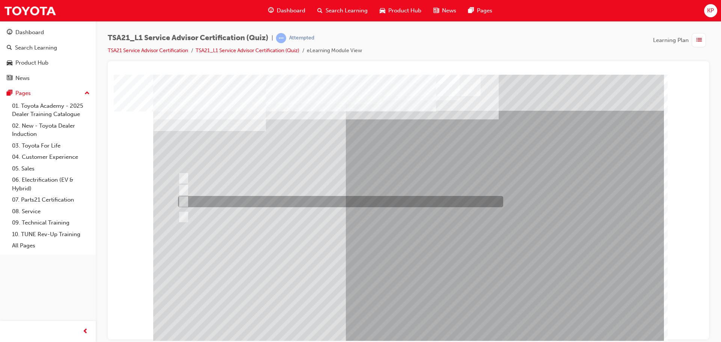
click at [241, 201] on div at bounding box center [338, 201] width 325 height 11
radio input "true"
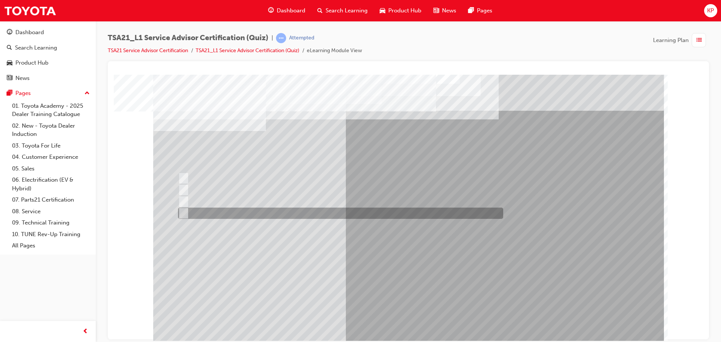
click at [284, 212] on div at bounding box center [338, 213] width 325 height 11
radio input "true"
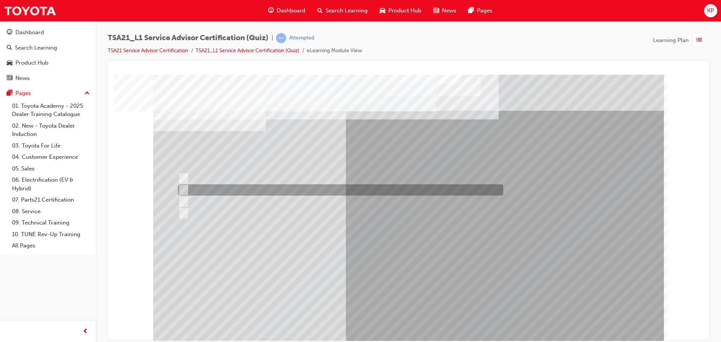
click at [245, 188] on div at bounding box center [338, 189] width 325 height 11
radio input "true"
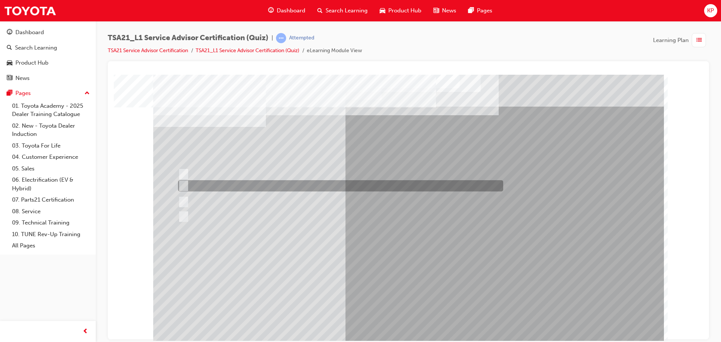
click at [216, 186] on div at bounding box center [338, 185] width 325 height 11
radio input "true"
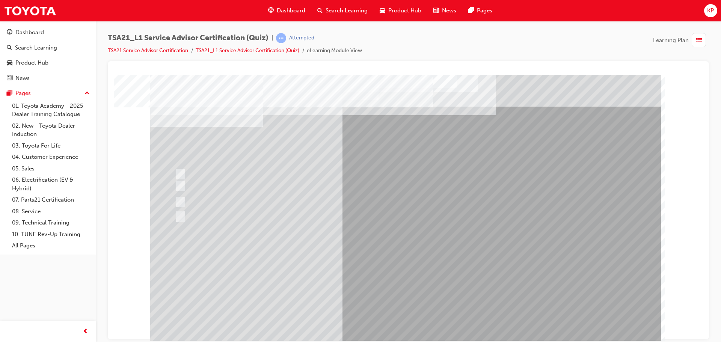
scroll to position [0, 0]
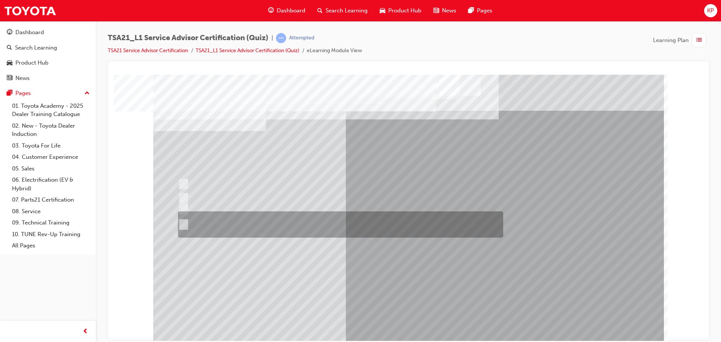
click at [294, 227] on div at bounding box center [338, 224] width 325 height 26
radio input "true"
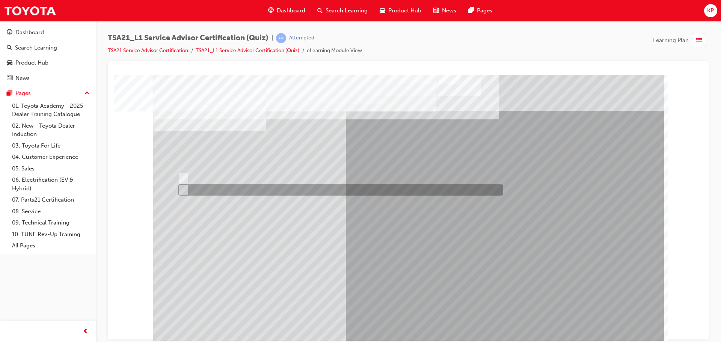
click at [199, 189] on div at bounding box center [338, 189] width 325 height 11
radio input "true"
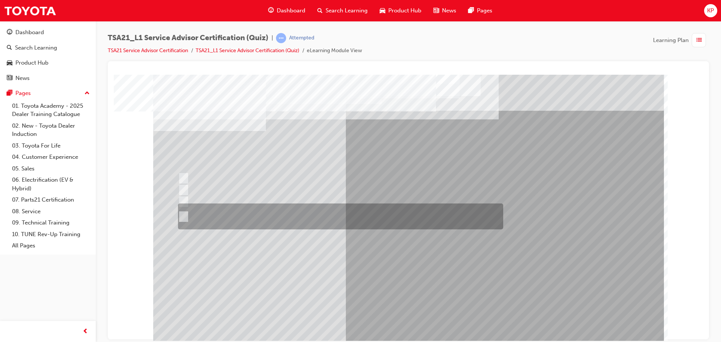
click at [211, 216] on div at bounding box center [338, 216] width 325 height 26
radio input "true"
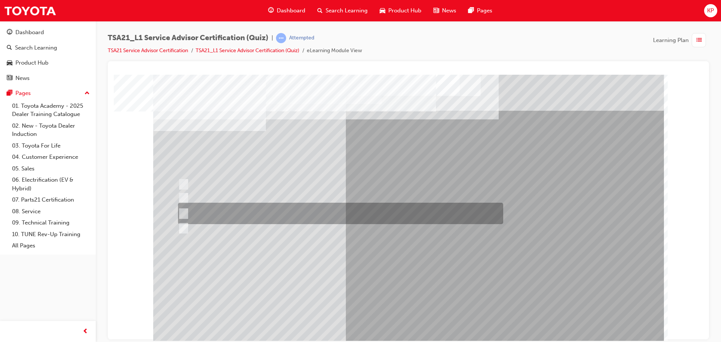
click at [230, 213] on div at bounding box center [338, 213] width 325 height 21
radio input "true"
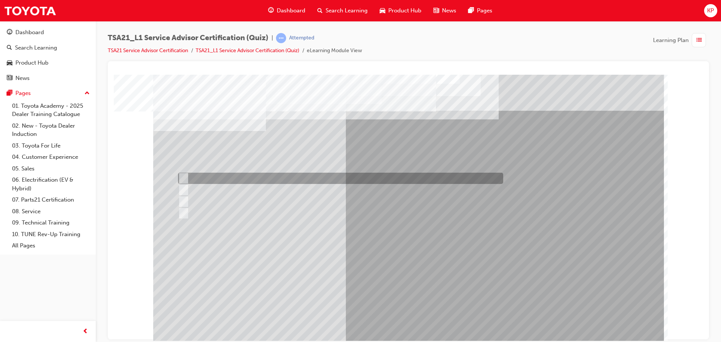
click at [235, 181] on div at bounding box center [338, 178] width 325 height 11
radio input "true"
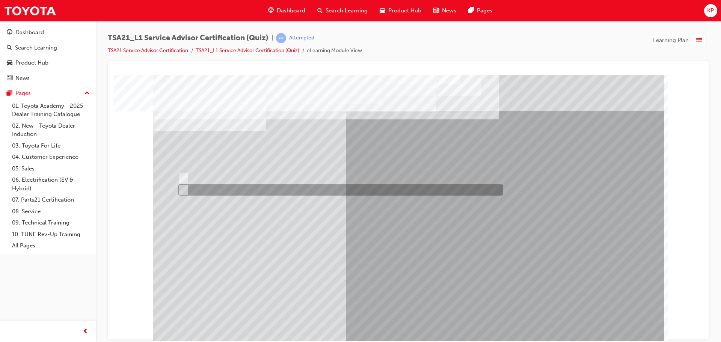
click at [207, 186] on div at bounding box center [338, 189] width 325 height 11
radio input "true"
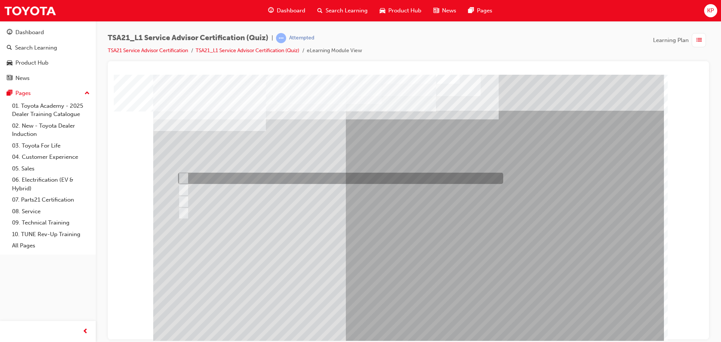
click at [189, 188] on div at bounding box center [338, 189] width 325 height 11
radio input "true"
click at [188, 181] on div at bounding box center [338, 178] width 325 height 11
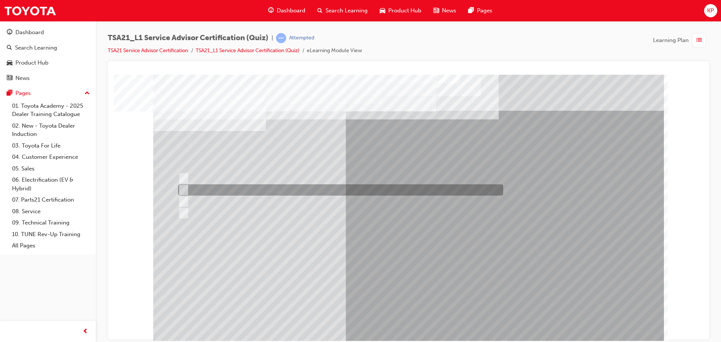
click at [191, 191] on div at bounding box center [338, 189] width 325 height 11
radio input "false"
click at [191, 200] on div at bounding box center [338, 201] width 325 height 11
radio input "false"
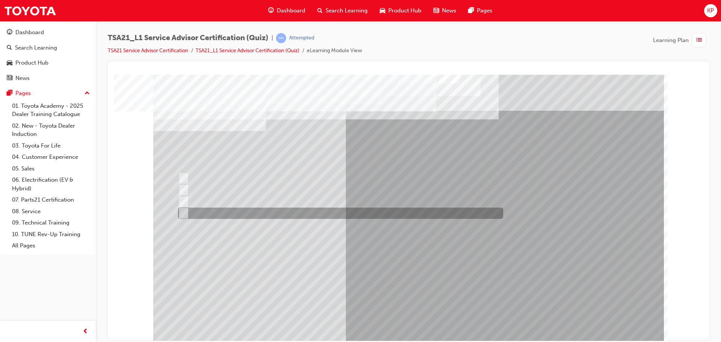
click at [199, 211] on div at bounding box center [338, 213] width 325 height 11
radio input "false"
radio input "true"
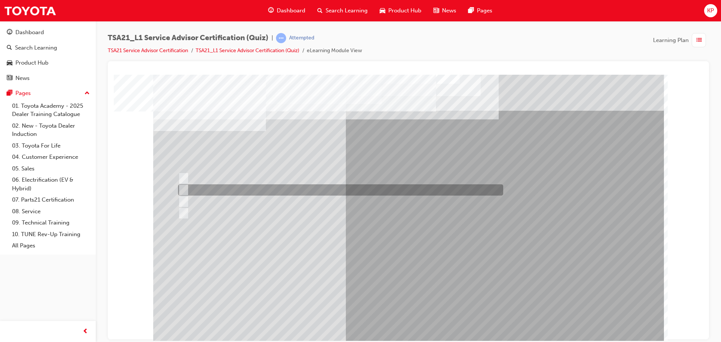
click at [241, 192] on div at bounding box center [338, 189] width 325 height 11
radio input "true"
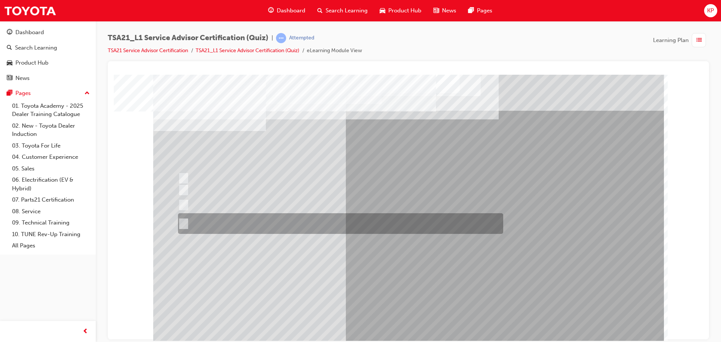
click at [199, 224] on div at bounding box center [338, 223] width 325 height 21
radio input "true"
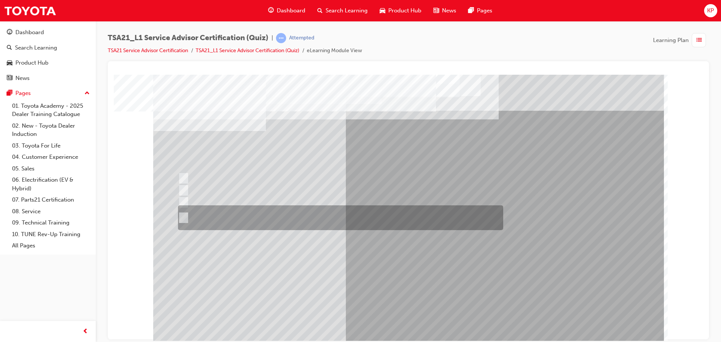
click at [234, 220] on div at bounding box center [338, 217] width 325 height 25
radio input "true"
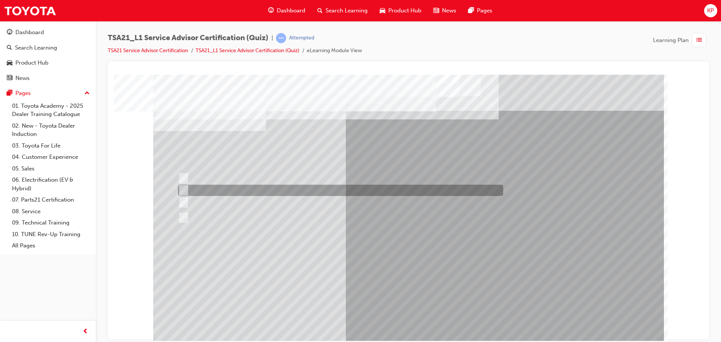
click at [219, 192] on div at bounding box center [338, 190] width 325 height 11
radio input "true"
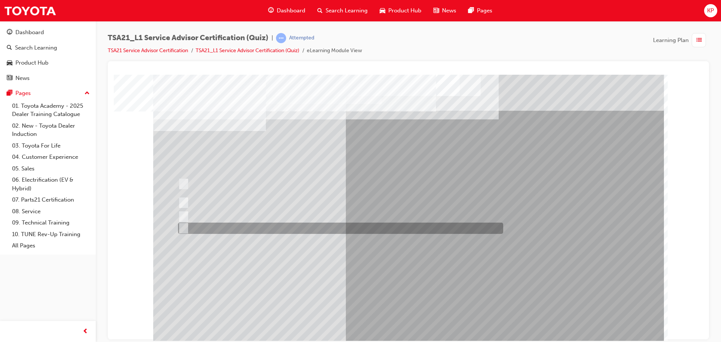
click at [220, 227] on div at bounding box center [338, 228] width 325 height 11
radio input "true"
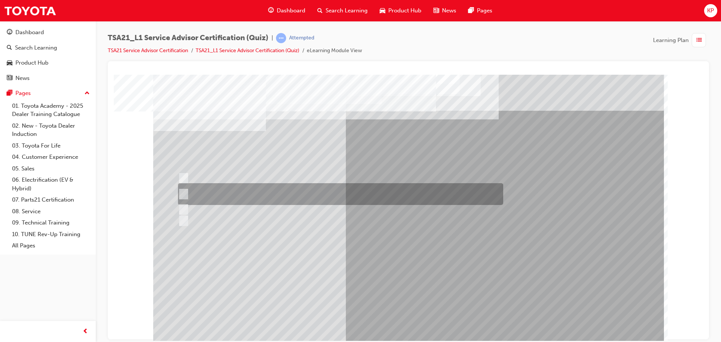
click at [291, 193] on div at bounding box center [338, 194] width 325 height 22
radio input "true"
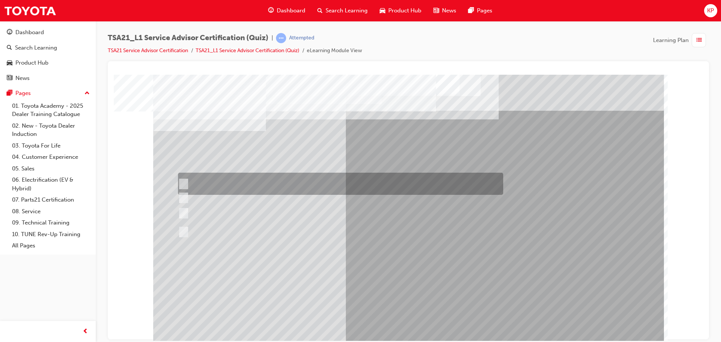
click at [214, 184] on div at bounding box center [338, 184] width 325 height 22
radio input "true"
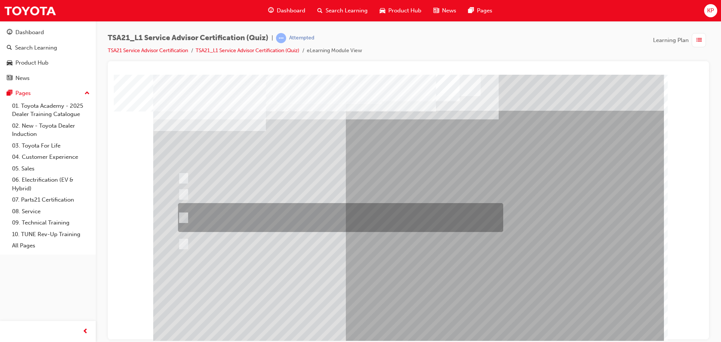
click at [222, 220] on div at bounding box center [338, 217] width 325 height 29
radio input "true"
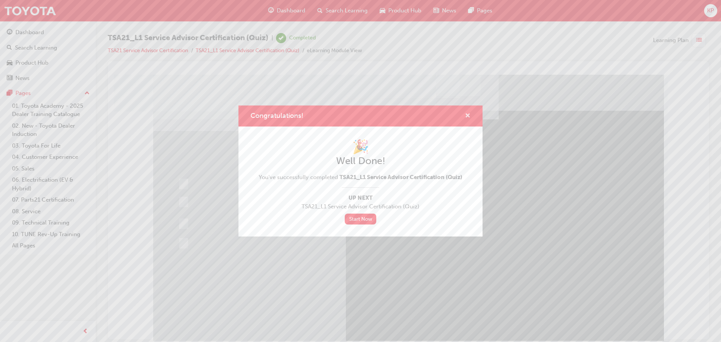
click at [466, 114] on span "cross-icon" at bounding box center [468, 116] width 6 height 7
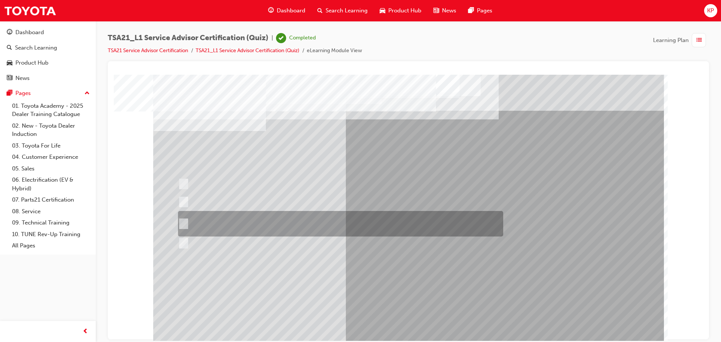
click at [258, 222] on div at bounding box center [338, 224] width 325 height 26
radio input "true"
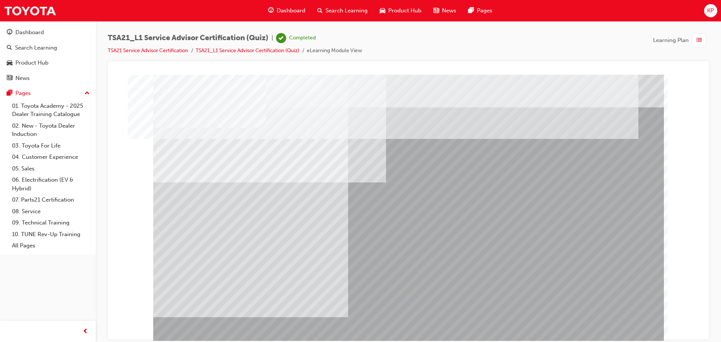
scroll to position [4, 0]
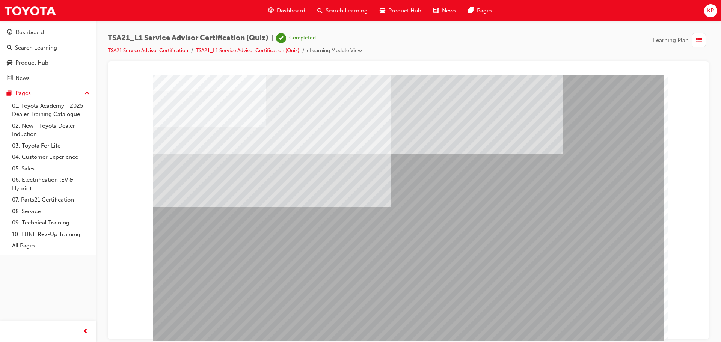
click at [294, 8] on span "Dashboard" at bounding box center [291, 10] width 29 height 9
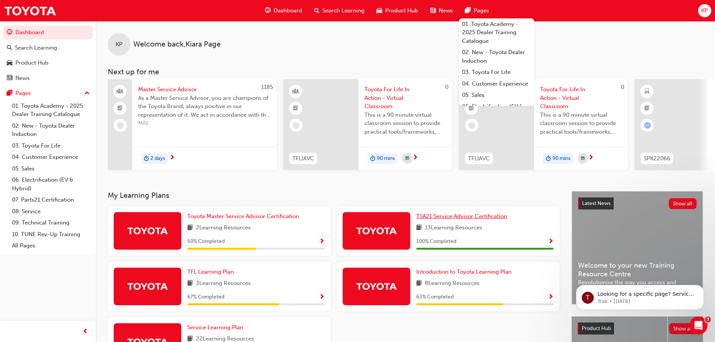
click at [451, 218] on span "TSA21 Service Advisor Certification" at bounding box center [461, 216] width 91 height 7
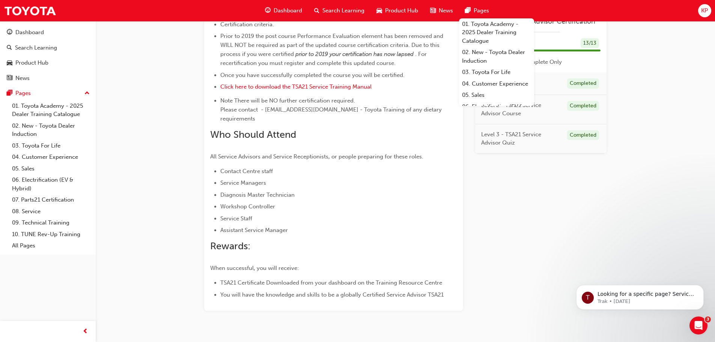
scroll to position [387, 0]
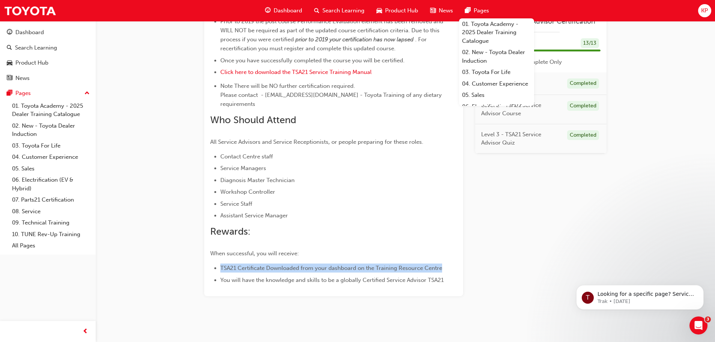
drag, startPoint x: 221, startPoint y: 258, endPoint x: 443, endPoint y: 260, distance: 221.9
click at [443, 265] on span "TSA21 Certificate Downloaded from your dashboard on the Training Resource Centre" at bounding box center [331, 268] width 223 height 7
click at [400, 278] on div "TSA21 Service Advisor Certification Learning search page Learning plan detail p…" at bounding box center [333, 30] width 259 height 531
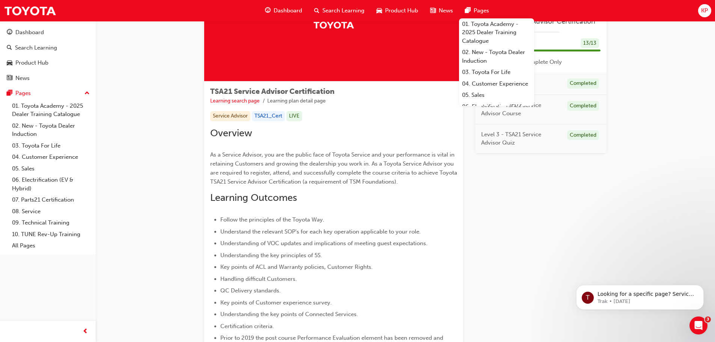
scroll to position [0, 0]
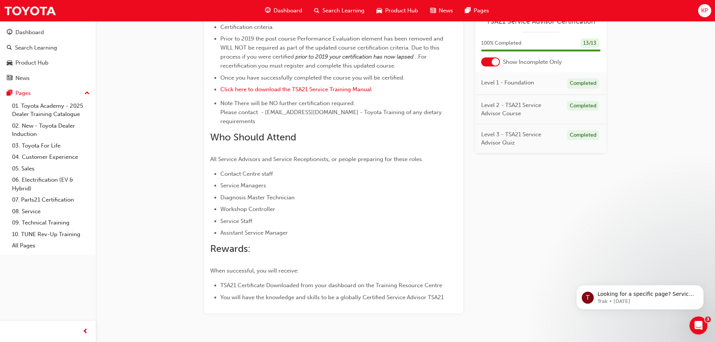
scroll to position [375, 0]
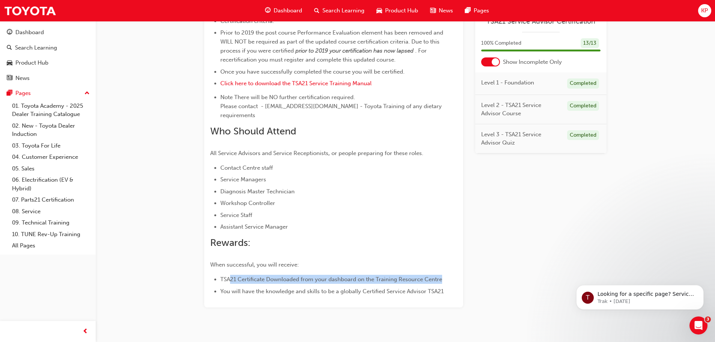
drag, startPoint x: 229, startPoint y: 269, endPoint x: 441, endPoint y: 271, distance: 212.1
click at [441, 276] on span "TSA21 Certificate Downloaded from your dashboard on the Training Resource Centre" at bounding box center [331, 279] width 222 height 7
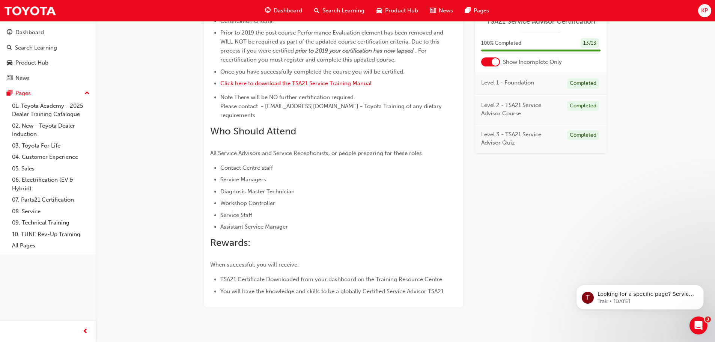
click at [457, 287] on div "TSA21 Service Advisor Certification Learning search page Learning plan detail p…" at bounding box center [333, 41] width 259 height 531
click at [268, 10] on span "guage-icon" at bounding box center [268, 10] width 6 height 9
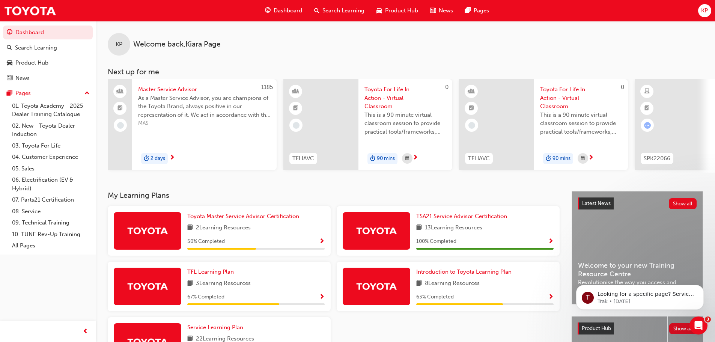
click at [705, 12] on span "KP" at bounding box center [704, 10] width 7 height 9
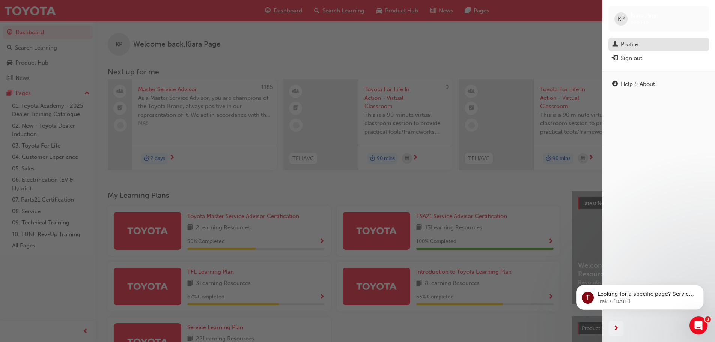
click at [624, 47] on div "Profile" at bounding box center [629, 44] width 17 height 9
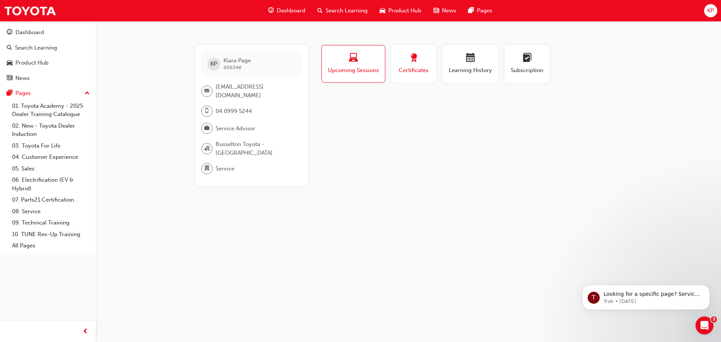
click at [425, 68] on span "Certificates" at bounding box center [414, 70] width 34 height 9
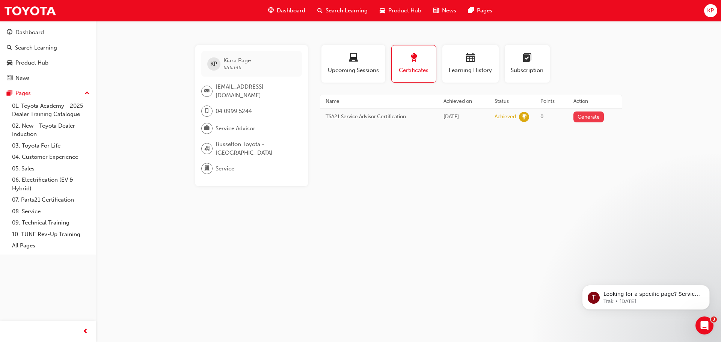
click at [588, 117] on button "Generate" at bounding box center [588, 116] width 31 height 11
click at [591, 119] on link "Download PDF" at bounding box center [586, 116] width 35 height 6
click at [481, 60] on div "button" at bounding box center [470, 59] width 45 height 12
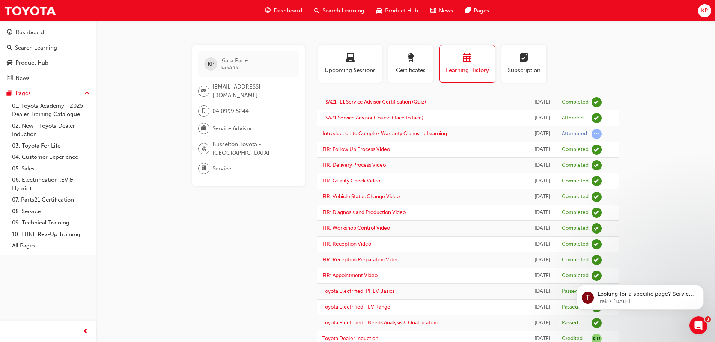
click at [283, 9] on span "Dashboard" at bounding box center [288, 10] width 29 height 9
